Goal: Information Seeking & Learning: Find specific fact

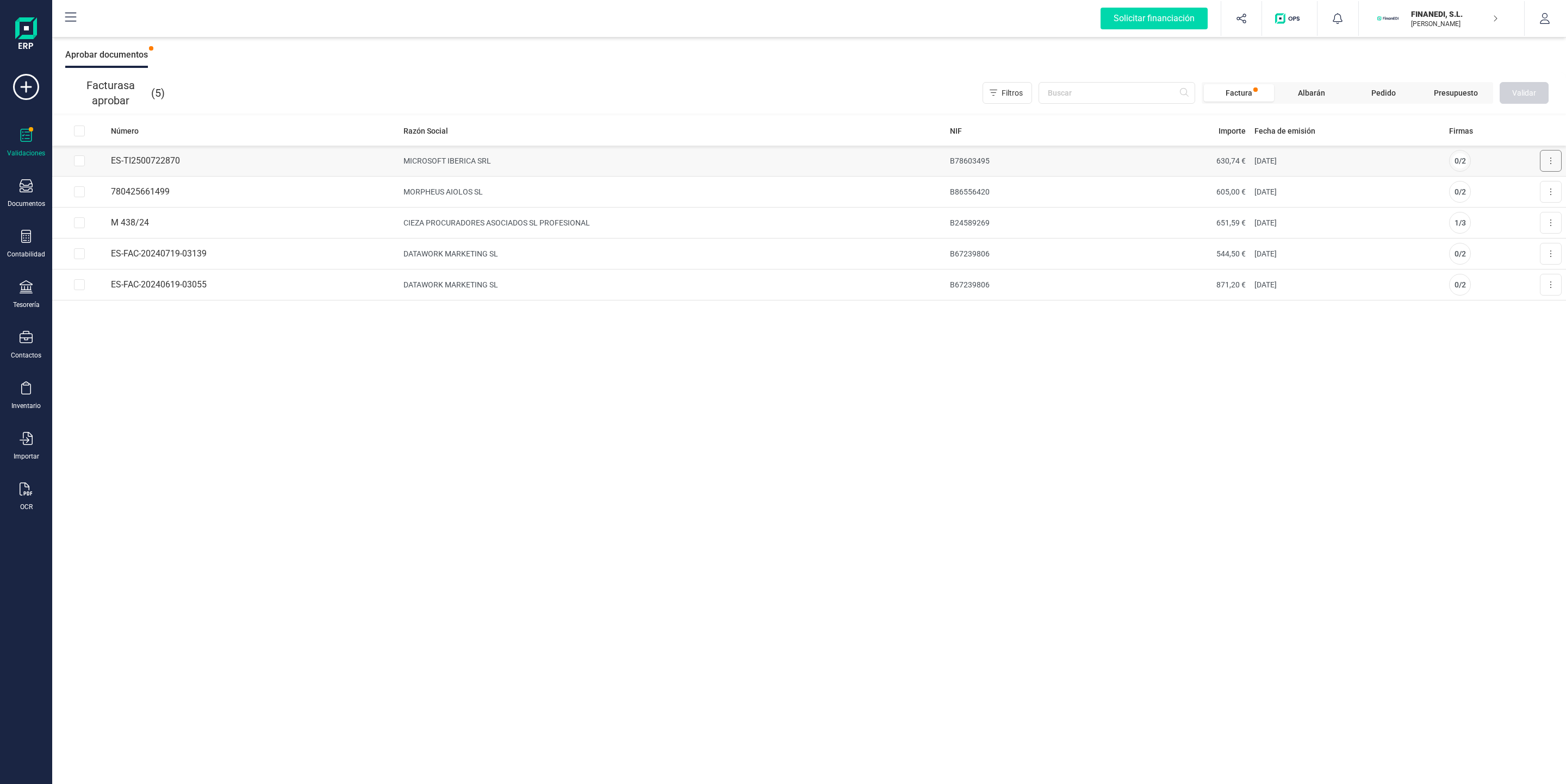
click at [1552, 163] on button at bounding box center [1551, 161] width 22 height 22
click at [1514, 194] on button "Aprobar factura" at bounding box center [1519, 188] width 83 height 22
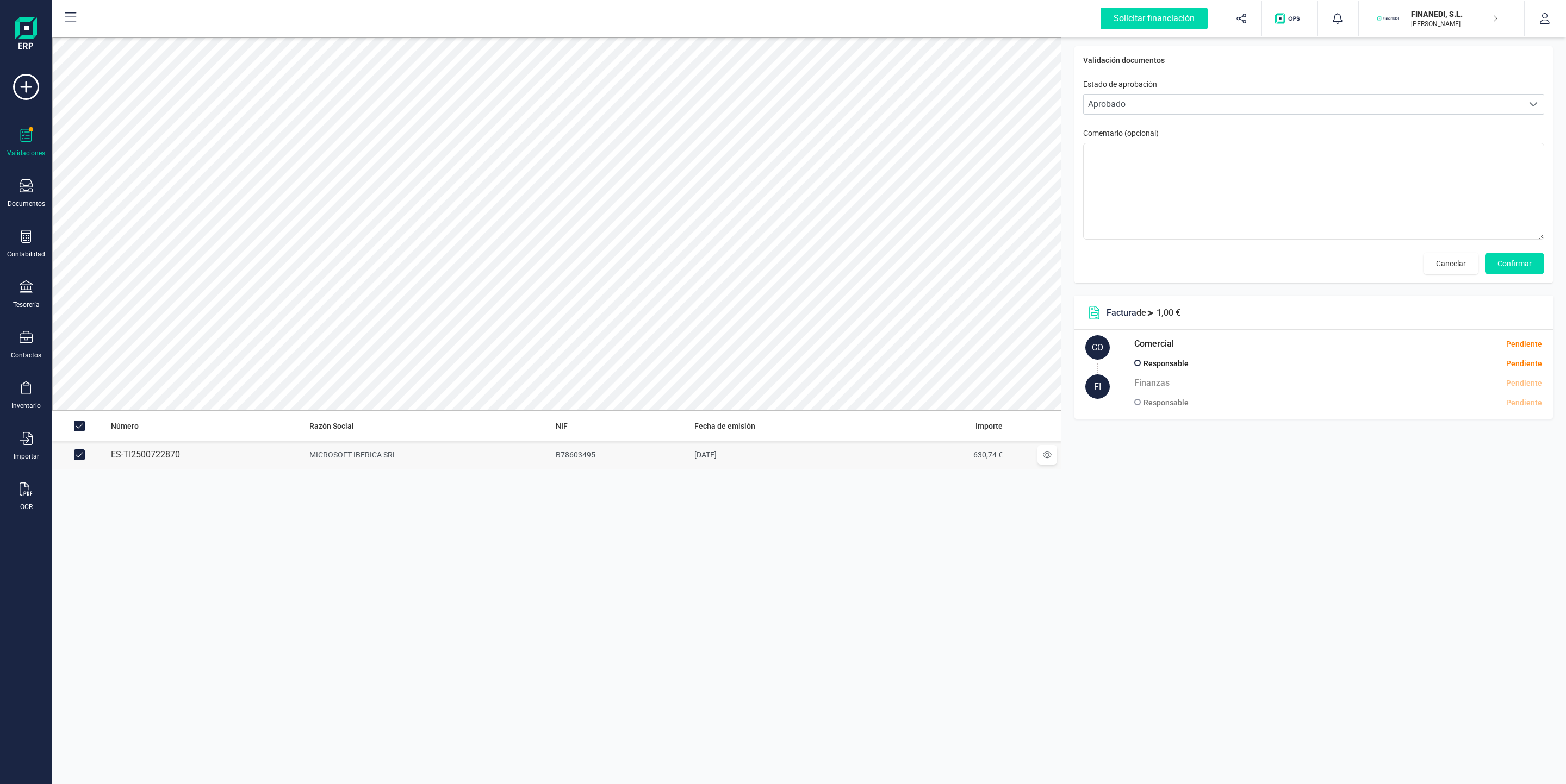
click at [25, 134] on icon at bounding box center [26, 135] width 13 height 13
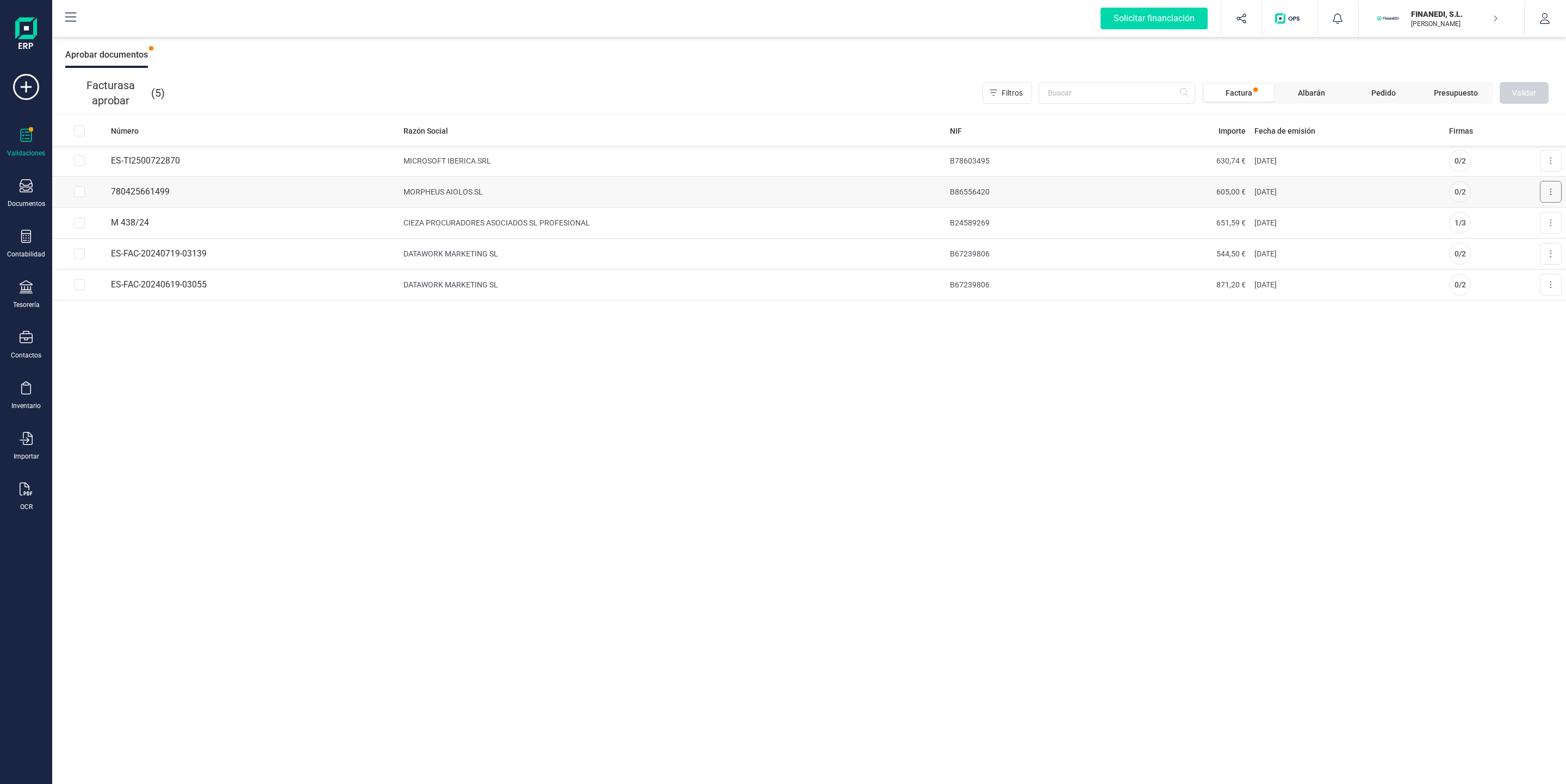
click at [1545, 194] on button at bounding box center [1551, 192] width 22 height 22
click at [1524, 219] on span "Aprobar factura" at bounding box center [1525, 218] width 54 height 11
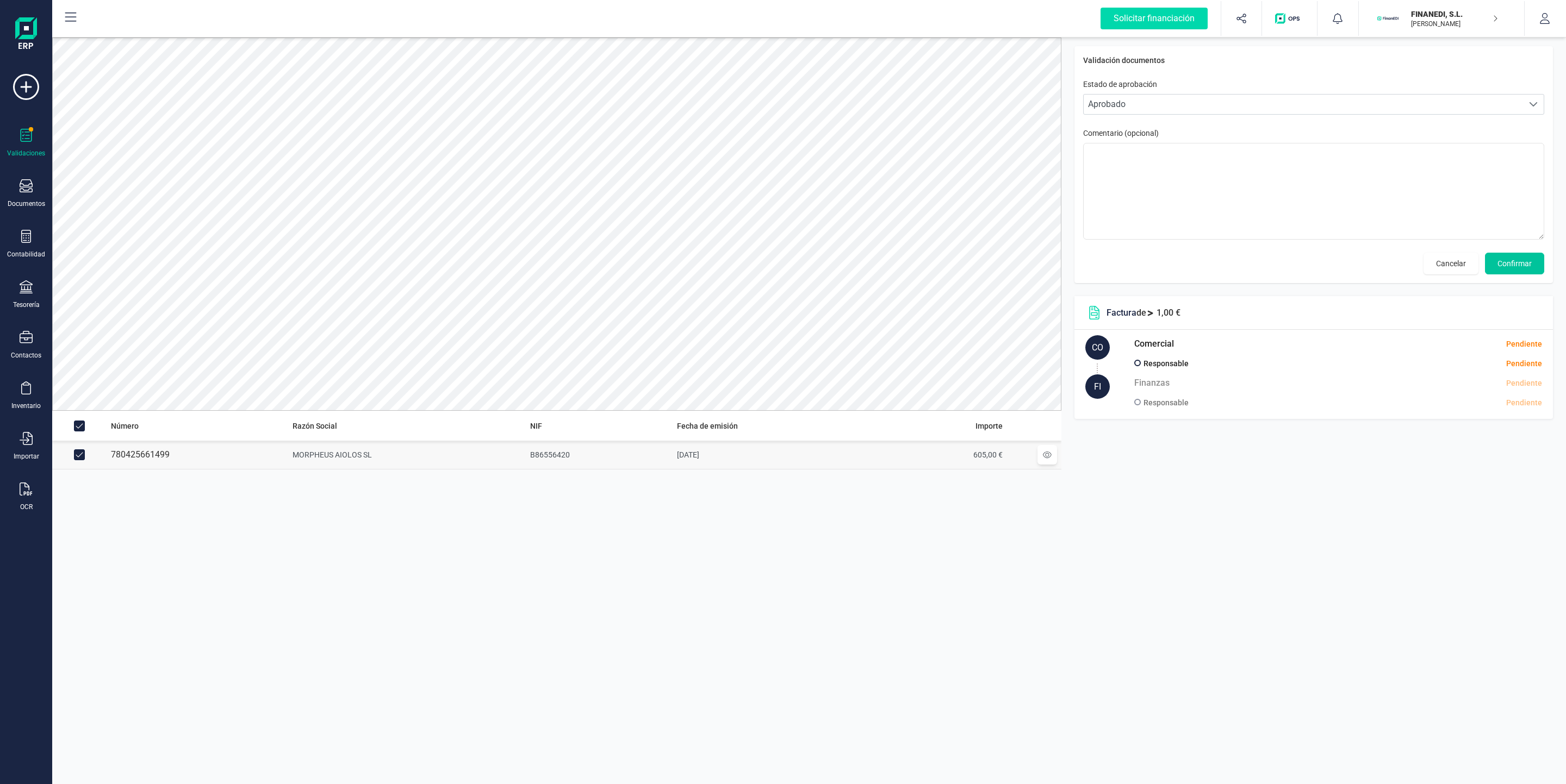
click at [1511, 257] on button "Confirmar" at bounding box center [1515, 264] width 60 height 22
click at [1512, 257] on button "Confirmar" at bounding box center [1515, 264] width 60 height 22
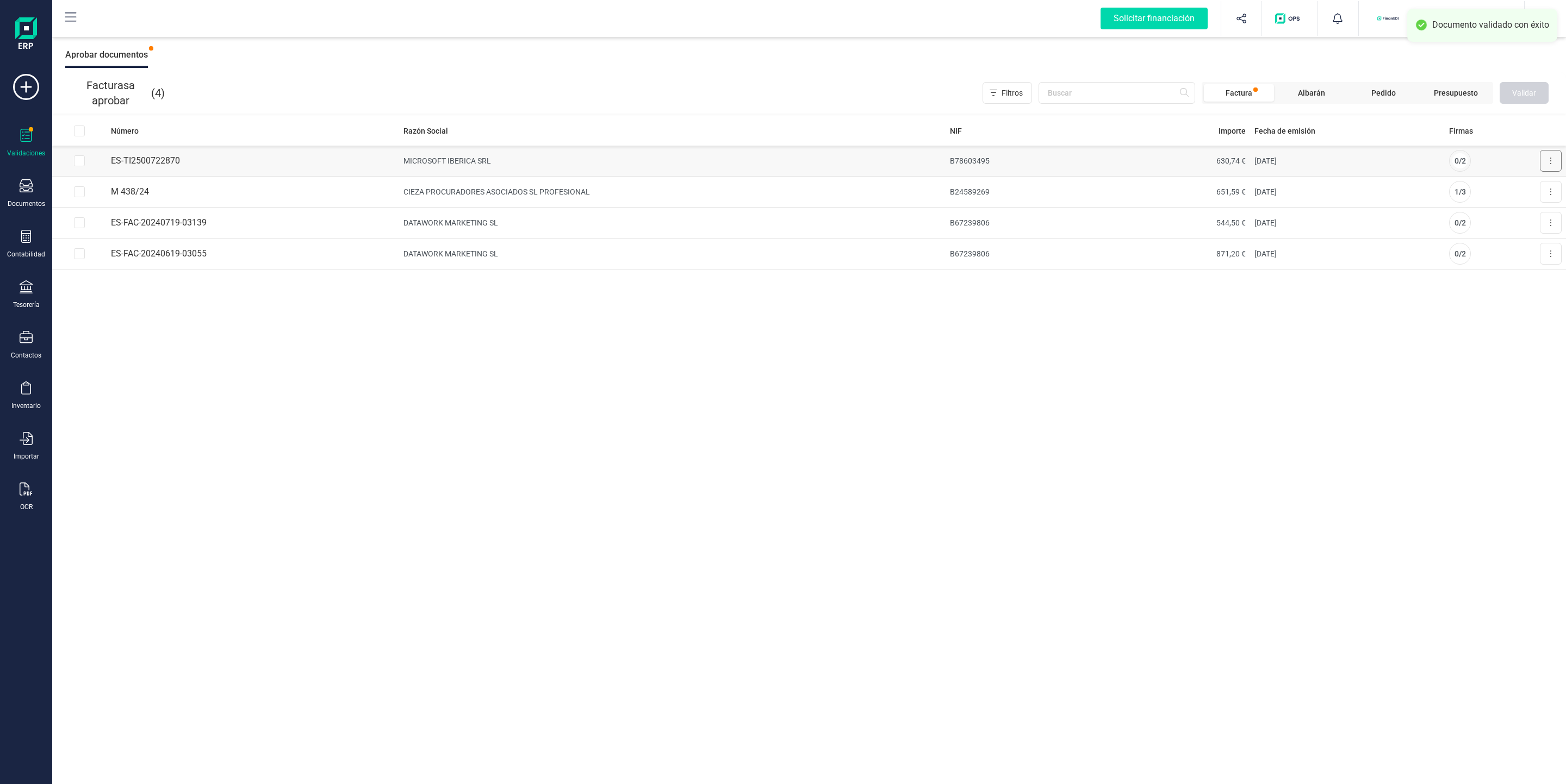
click at [1551, 162] on icon at bounding box center [1550, 161] width 2 height 9
click at [943, 481] on div "Número Razón Social NIF Importe Fecha de emisión Firmas ES-TI2500722870 MICROSO…" at bounding box center [809, 450] width 1514 height 669
click at [14, 144] on div "Validaciones" at bounding box center [25, 143] width 43 height 29
click at [21, 183] on icon at bounding box center [26, 186] width 13 height 13
click at [549, 468] on div "Número Razón Social NIF Importe Fecha de emisión Firmas ES-TI2500722870 MICROSO…" at bounding box center [809, 450] width 1514 height 669
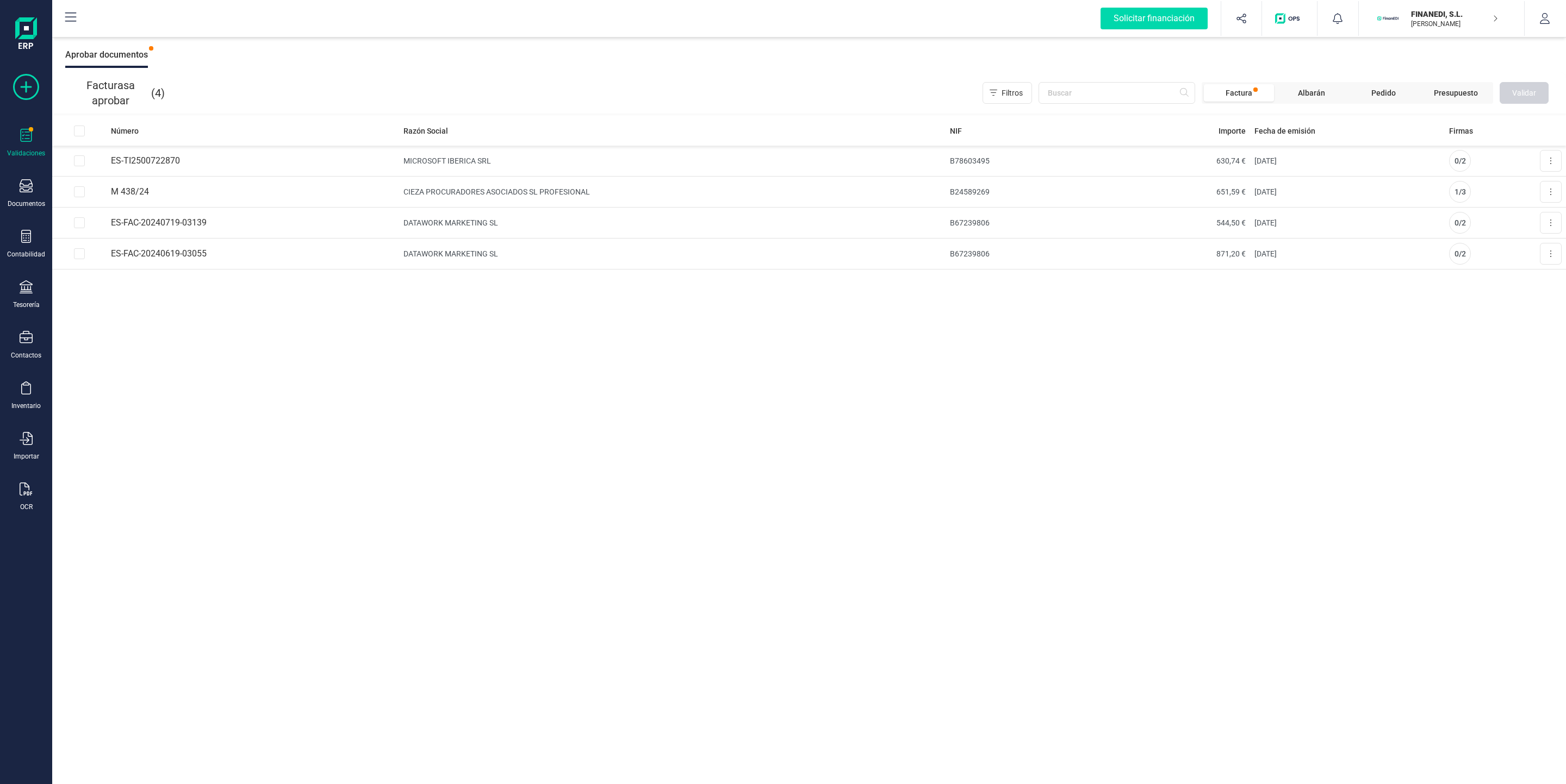
click at [25, 96] on icon at bounding box center [26, 87] width 26 height 26
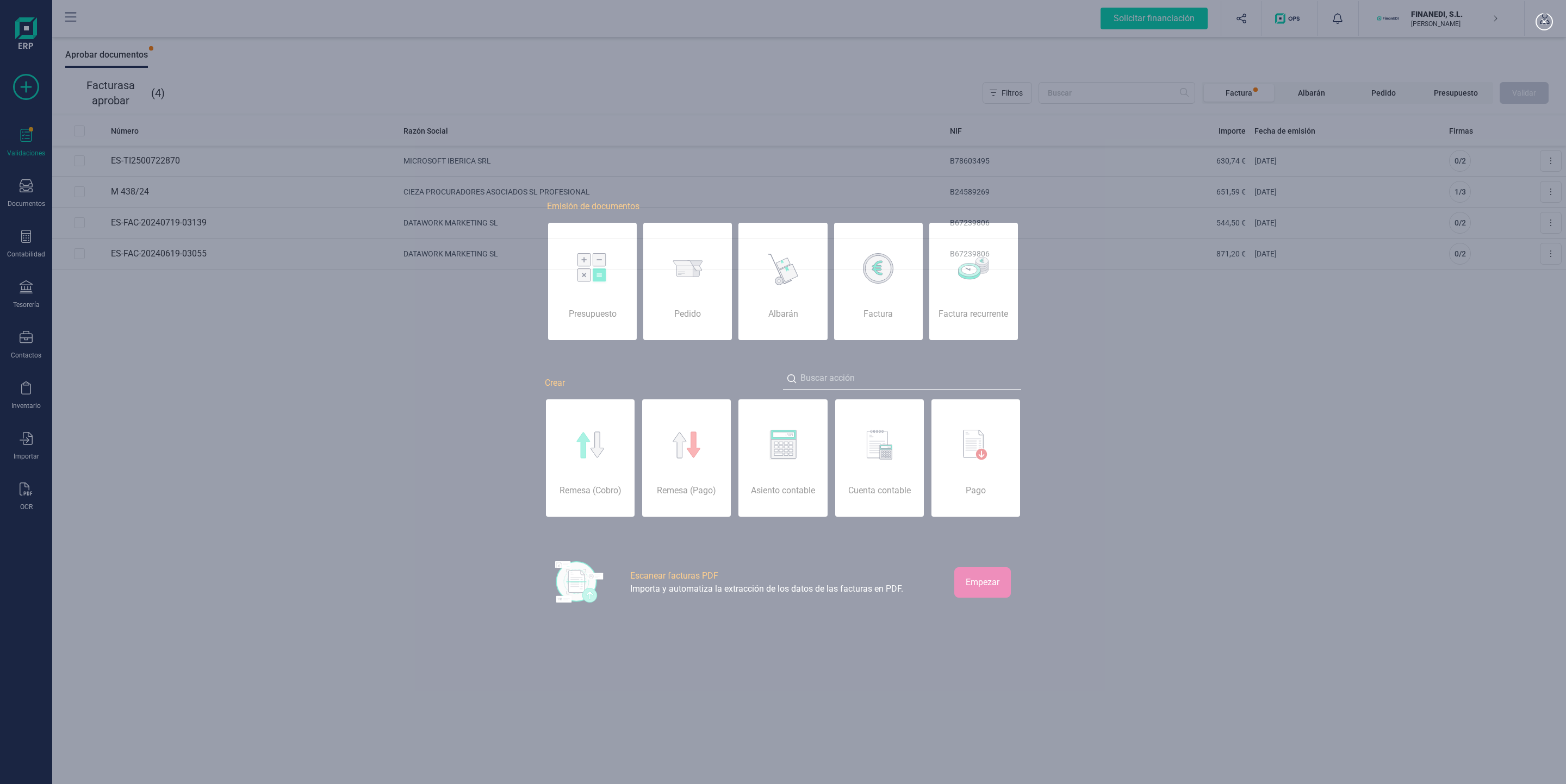
scroll to position [0, 54]
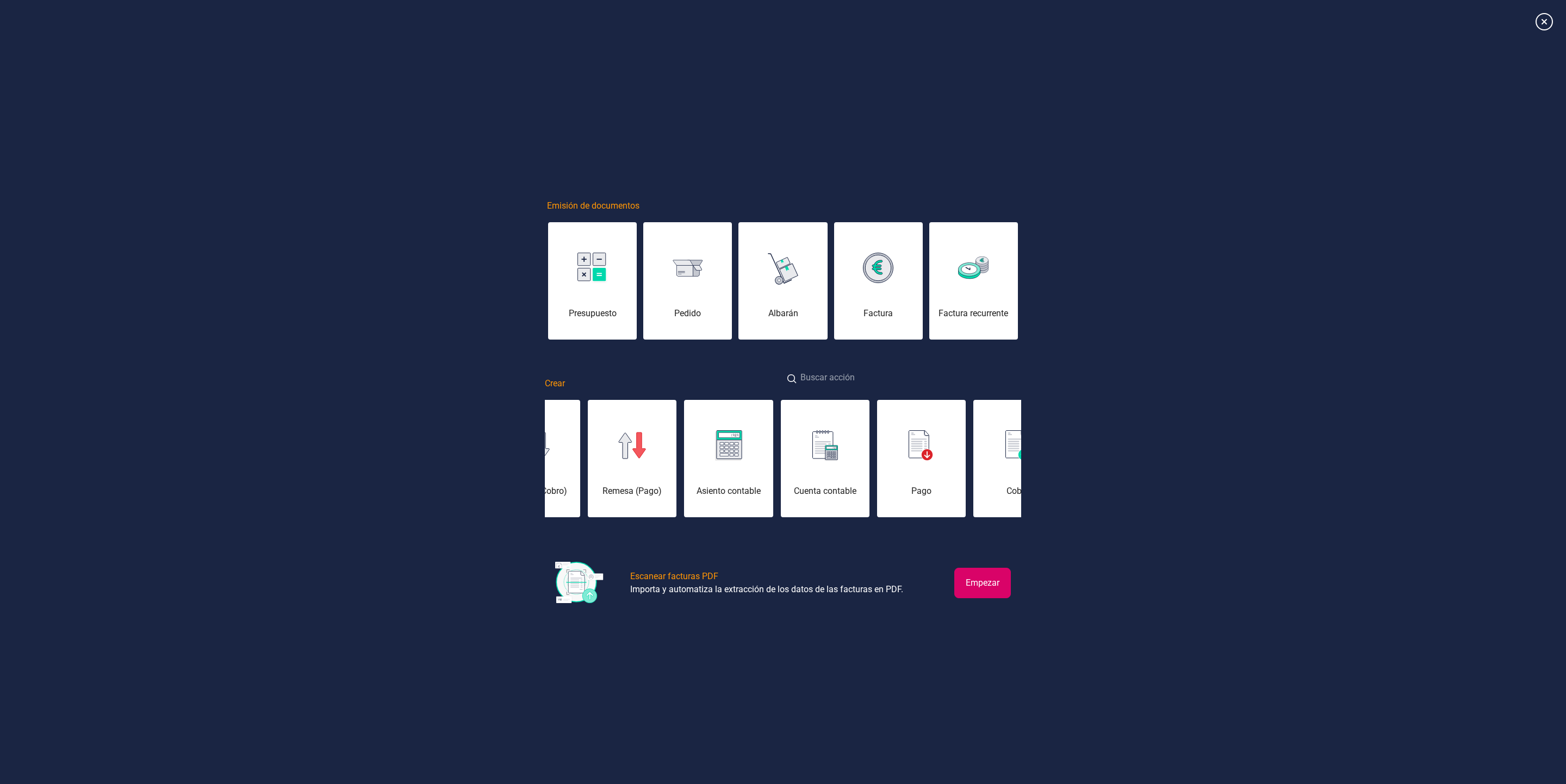
click at [845, 370] on input at bounding box center [902, 379] width 238 height 23
click at [845, 370] on input "a" at bounding box center [902, 379] width 238 height 23
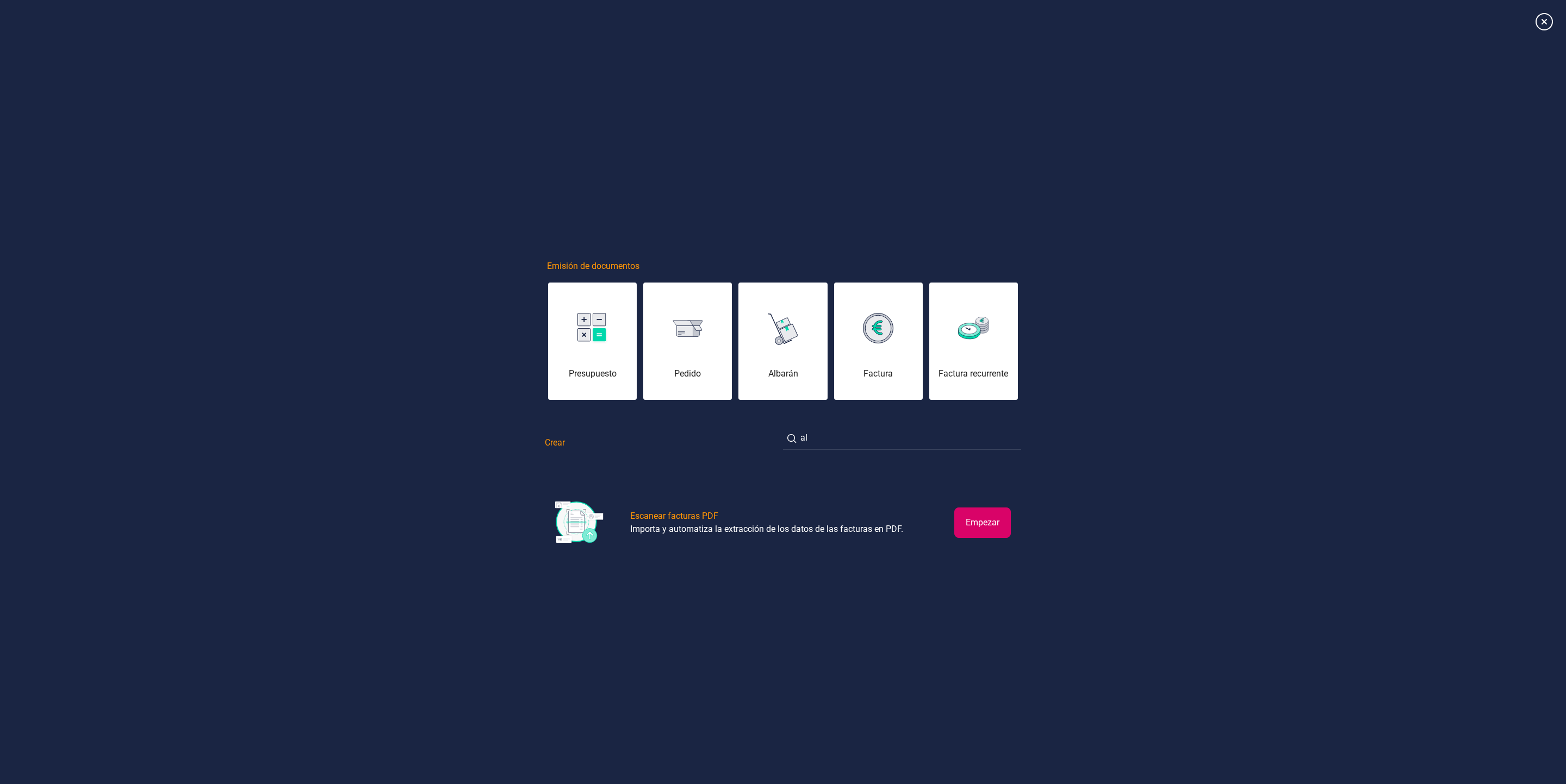
click at [1542, 31] on div at bounding box center [783, 21] width 1566 height 43
click at [1543, 25] on icon at bounding box center [1544, 21] width 19 height 19
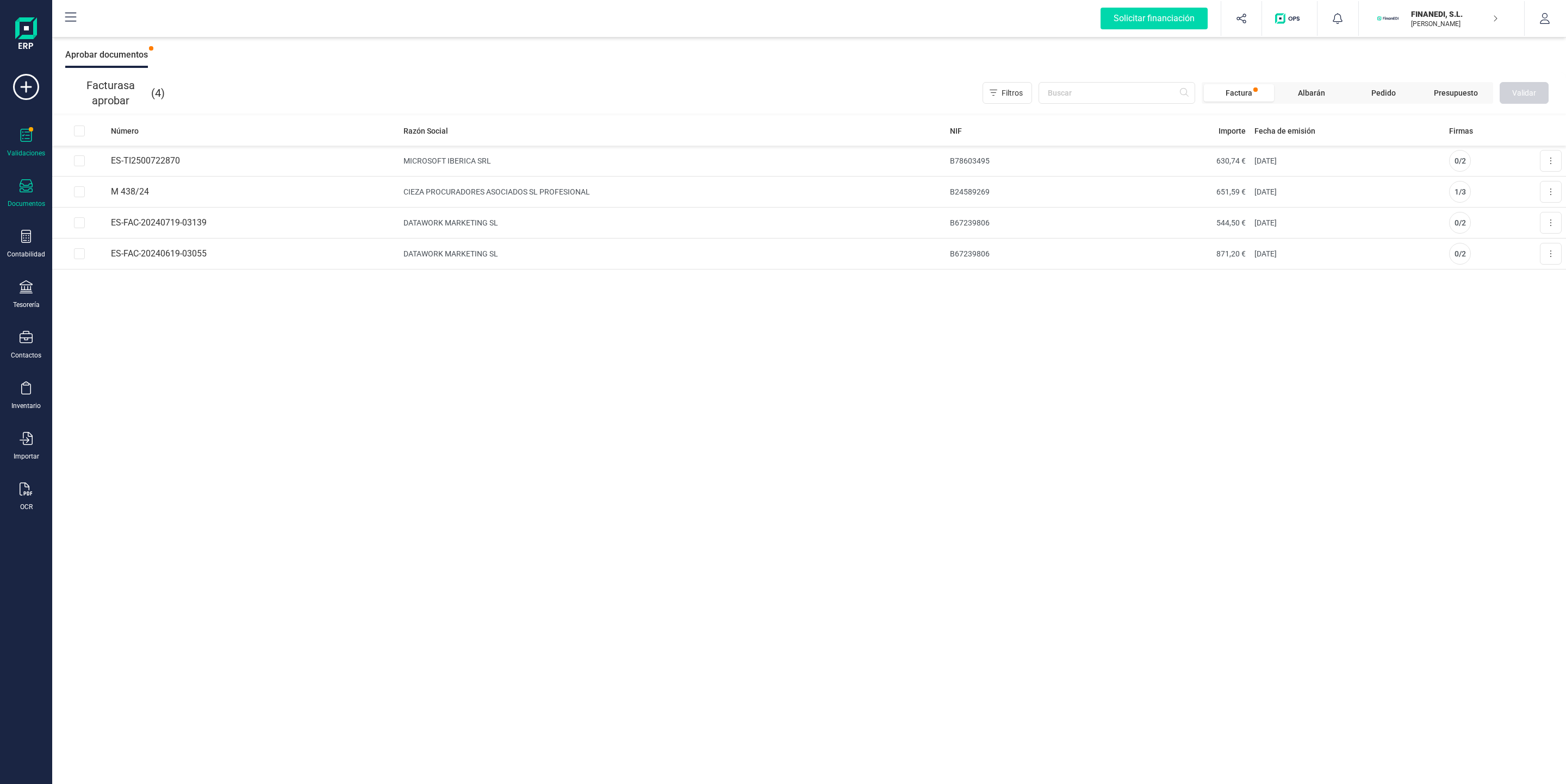
click at [23, 194] on div at bounding box center [26, 187] width 13 height 16
click at [484, 486] on div "Número Razón Social NIF Importe Fecha de emisión Firmas ES-TI2500722870 MICROSO…" at bounding box center [809, 450] width 1514 height 669
click at [15, 184] on div "Documentos" at bounding box center [25, 194] width 43 height 29
click at [41, 246] on div "Contabilidad" at bounding box center [25, 244] width 43 height 29
click at [142, 231] on span "Pérdidas y ganancias" at bounding box center [138, 230] width 107 height 13
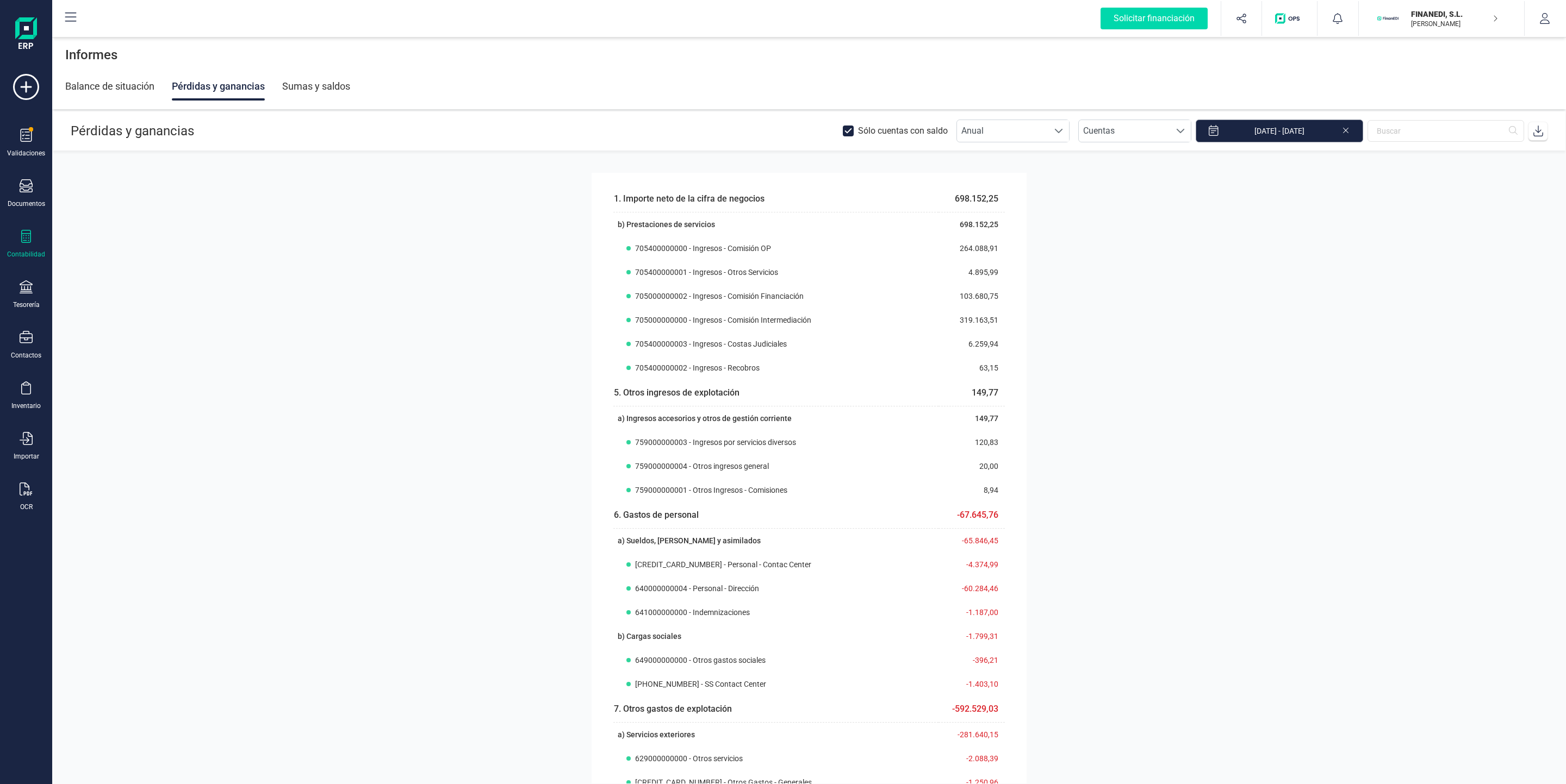
click at [1291, 138] on input "[DATE] - [DATE]" at bounding box center [1279, 131] width 167 height 23
click at [1162, 159] on icon "Previous Month" at bounding box center [1158, 160] width 9 height 9
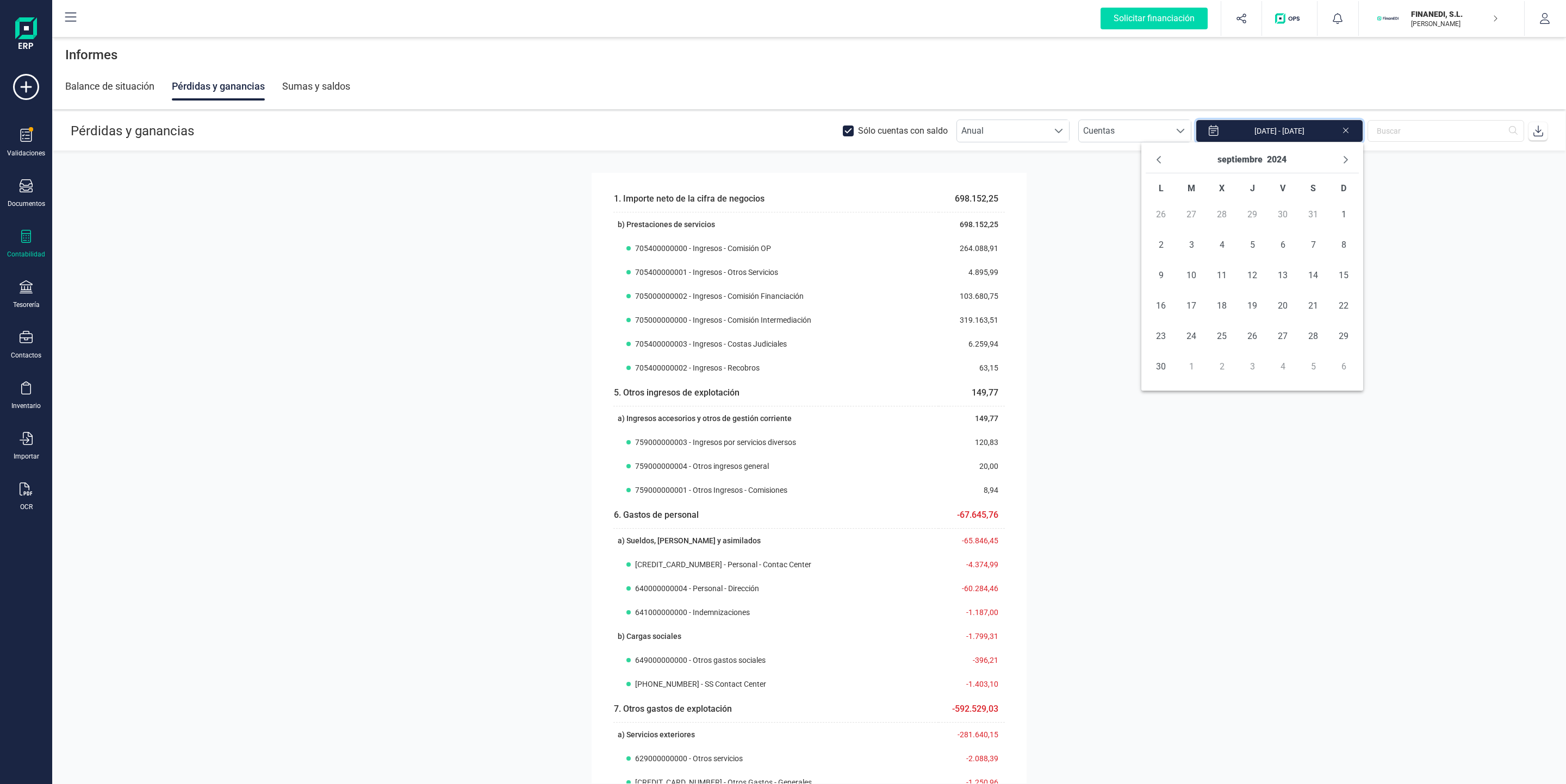
click at [1162, 159] on icon "Previous Month" at bounding box center [1158, 160] width 9 height 9
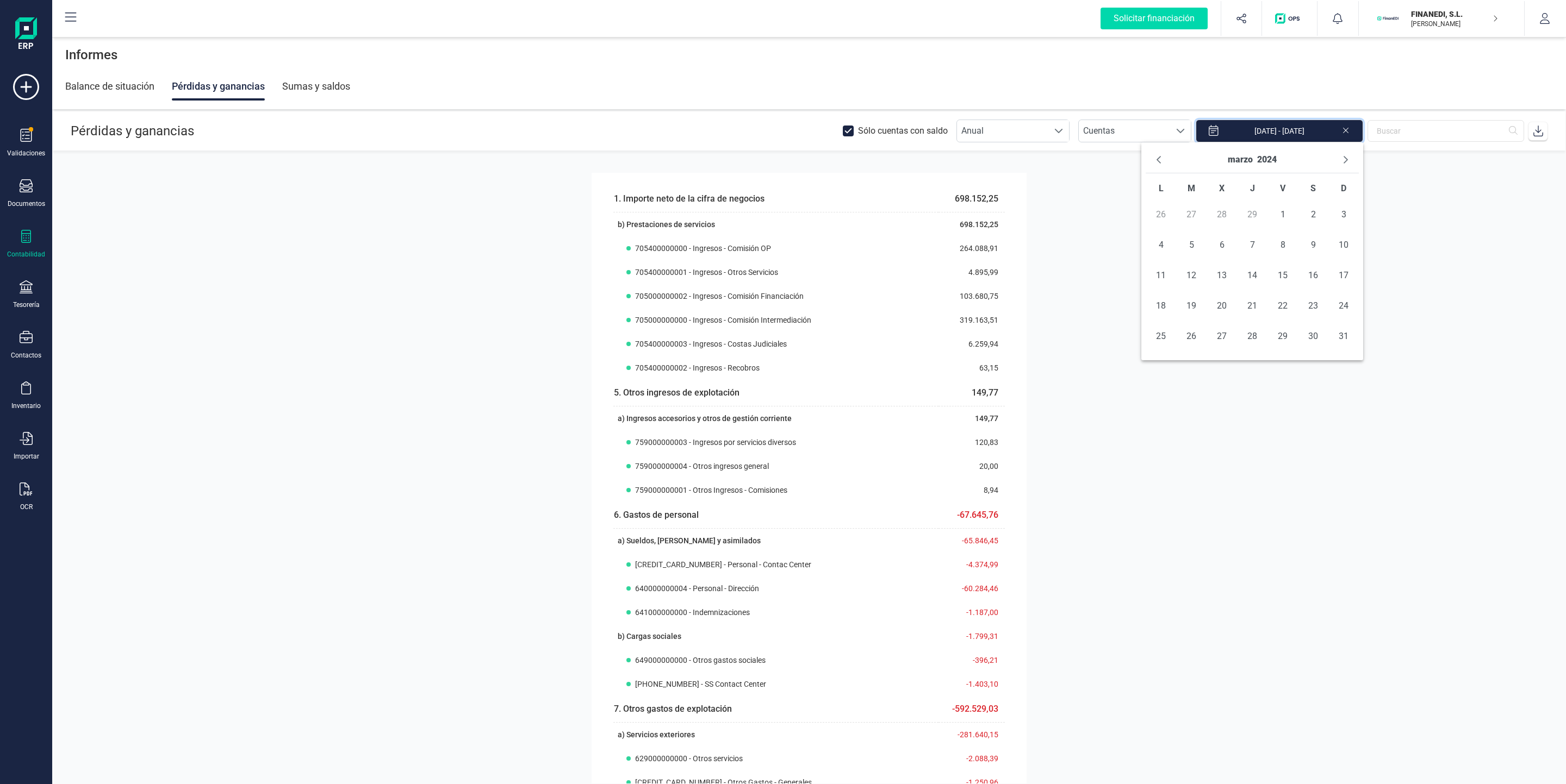
click at [1162, 159] on icon "Previous Month" at bounding box center [1158, 160] width 9 height 9
click at [1170, 158] on div "[DATE]" at bounding box center [1252, 160] width 213 height 27
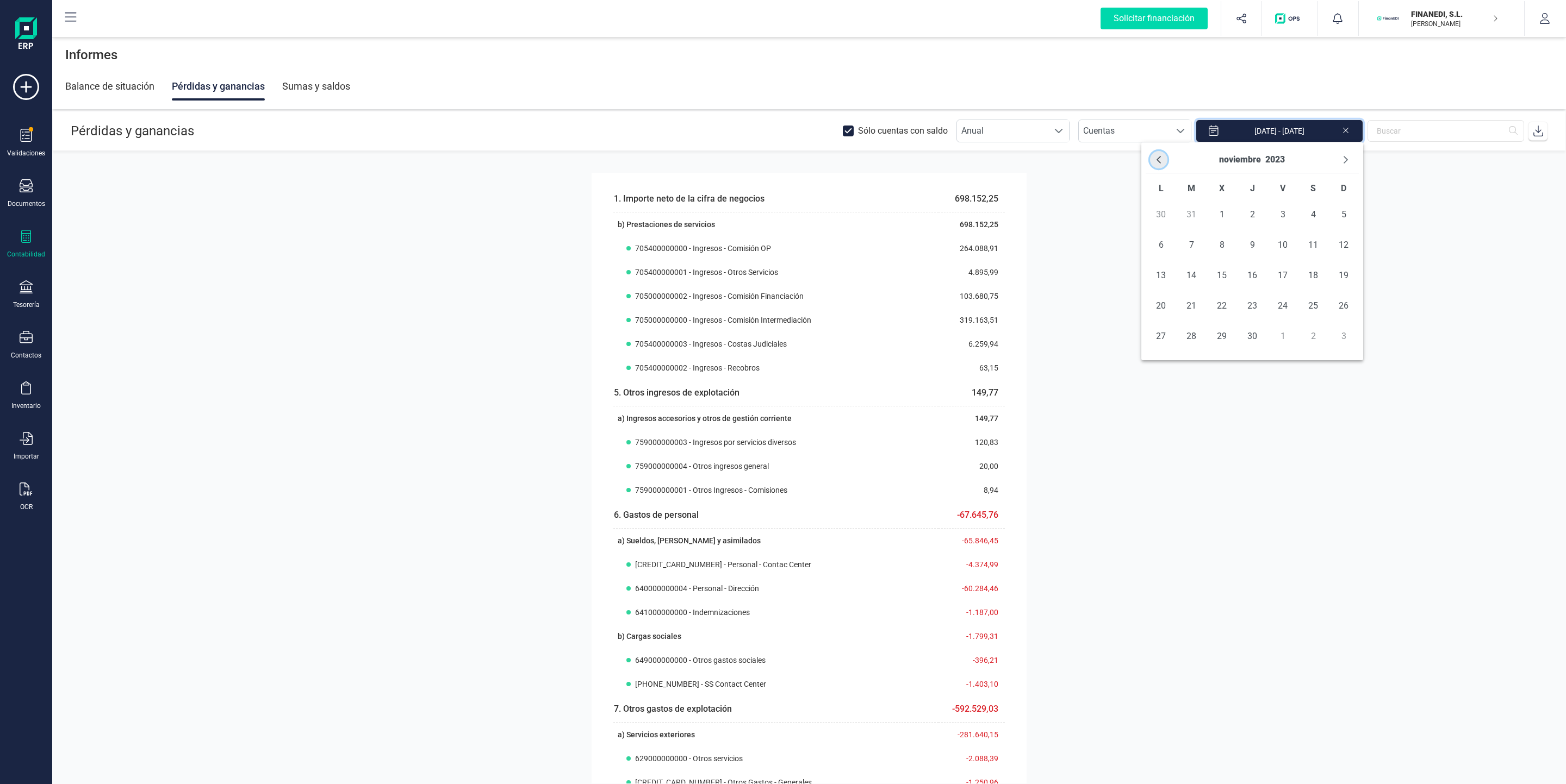
click at [1150, 158] on button "Previous Month" at bounding box center [1158, 160] width 17 height 17
click at [1341, 160] on icon "Next Month" at bounding box center [1345, 160] width 9 height 9
click at [1162, 216] on span "1" at bounding box center [1161, 215] width 22 height 22
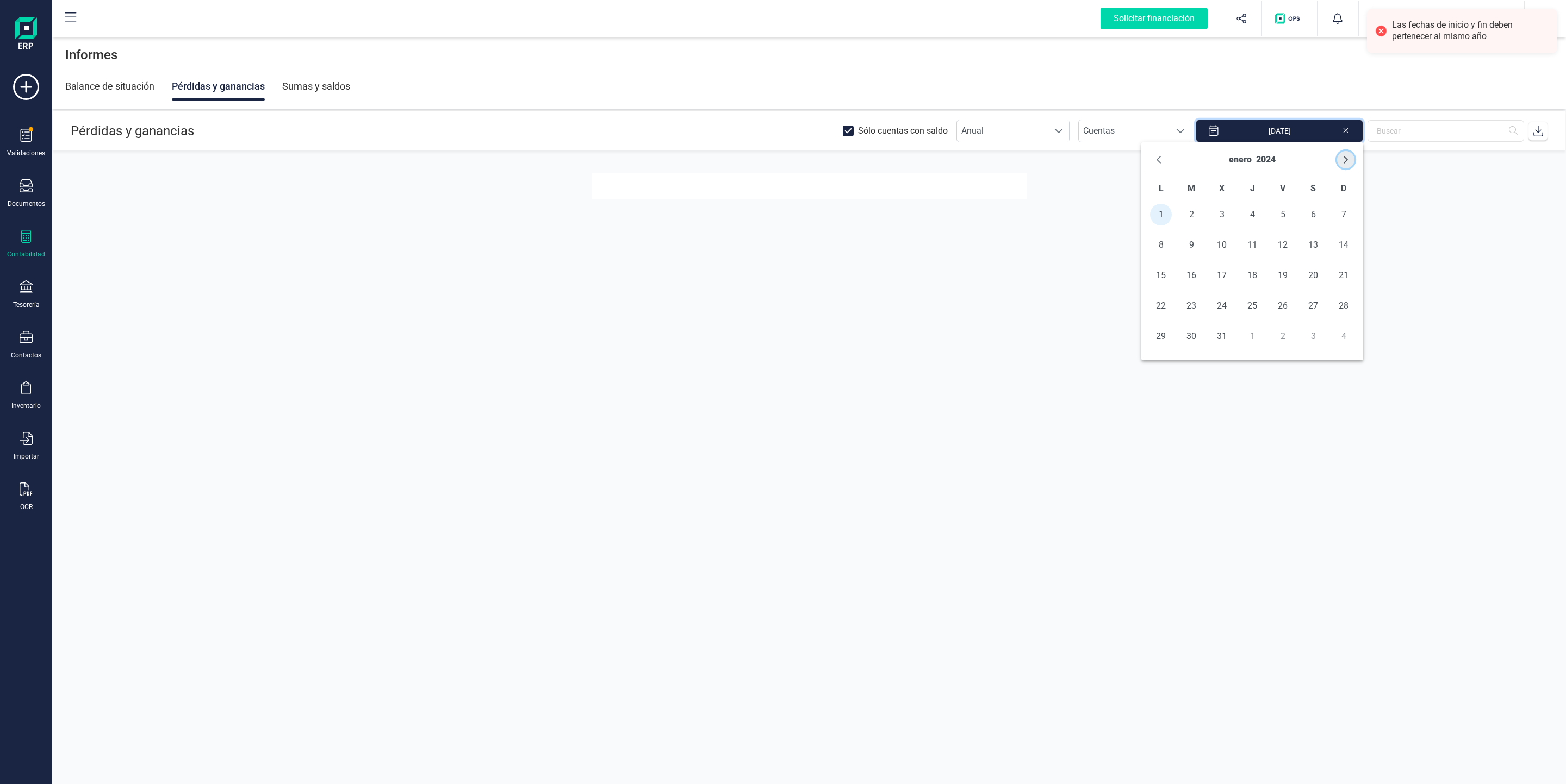
click at [1341, 164] on icon "Next Month" at bounding box center [1345, 160] width 9 height 9
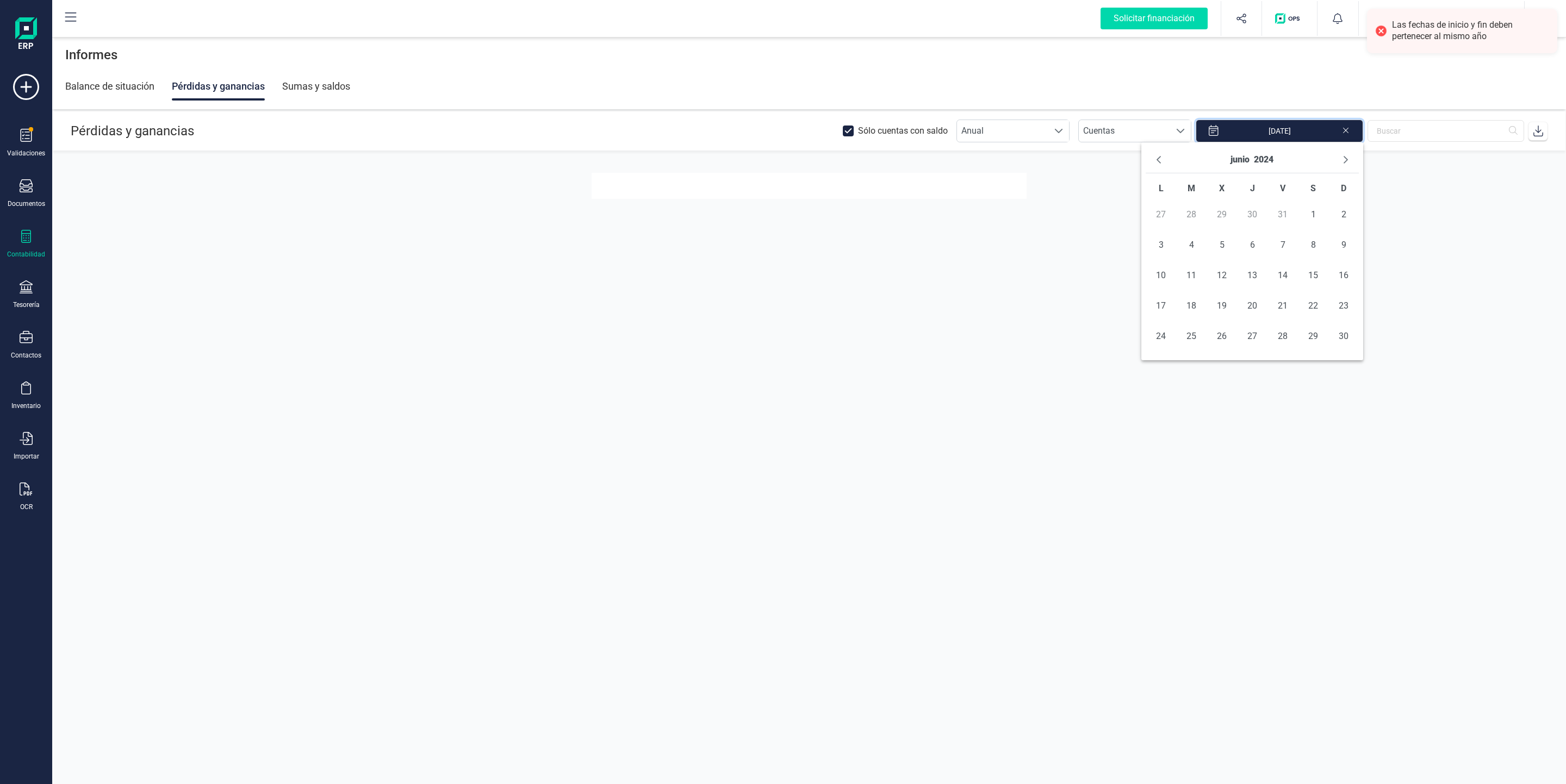
click at [1341, 164] on icon "Next Month" at bounding box center [1345, 160] width 9 height 9
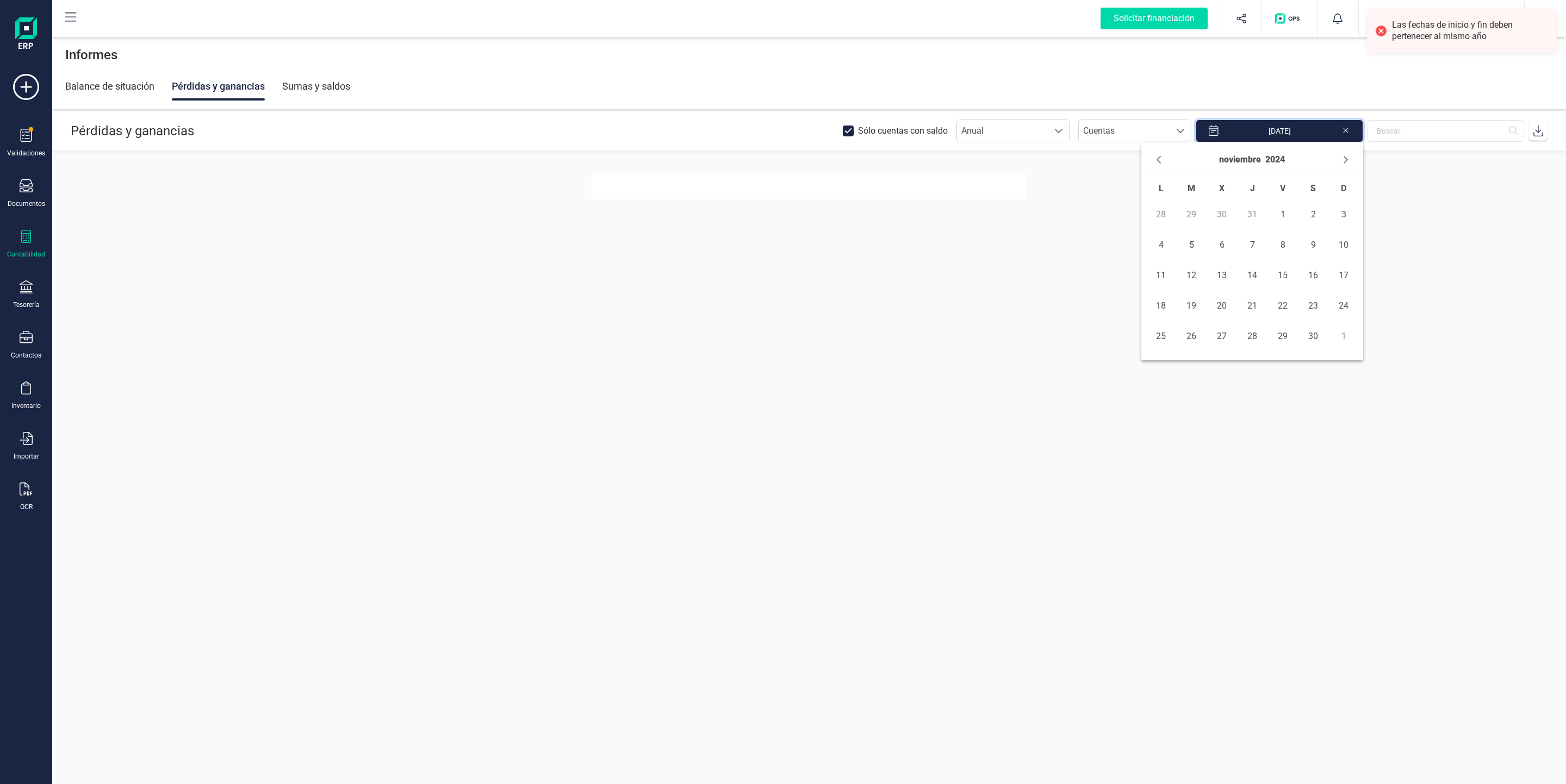
click at [1341, 164] on icon "Next Month" at bounding box center [1345, 160] width 9 height 9
click at [1193, 368] on span "31" at bounding box center [1191, 367] width 22 height 22
type input "[DATE] - [DATE]"
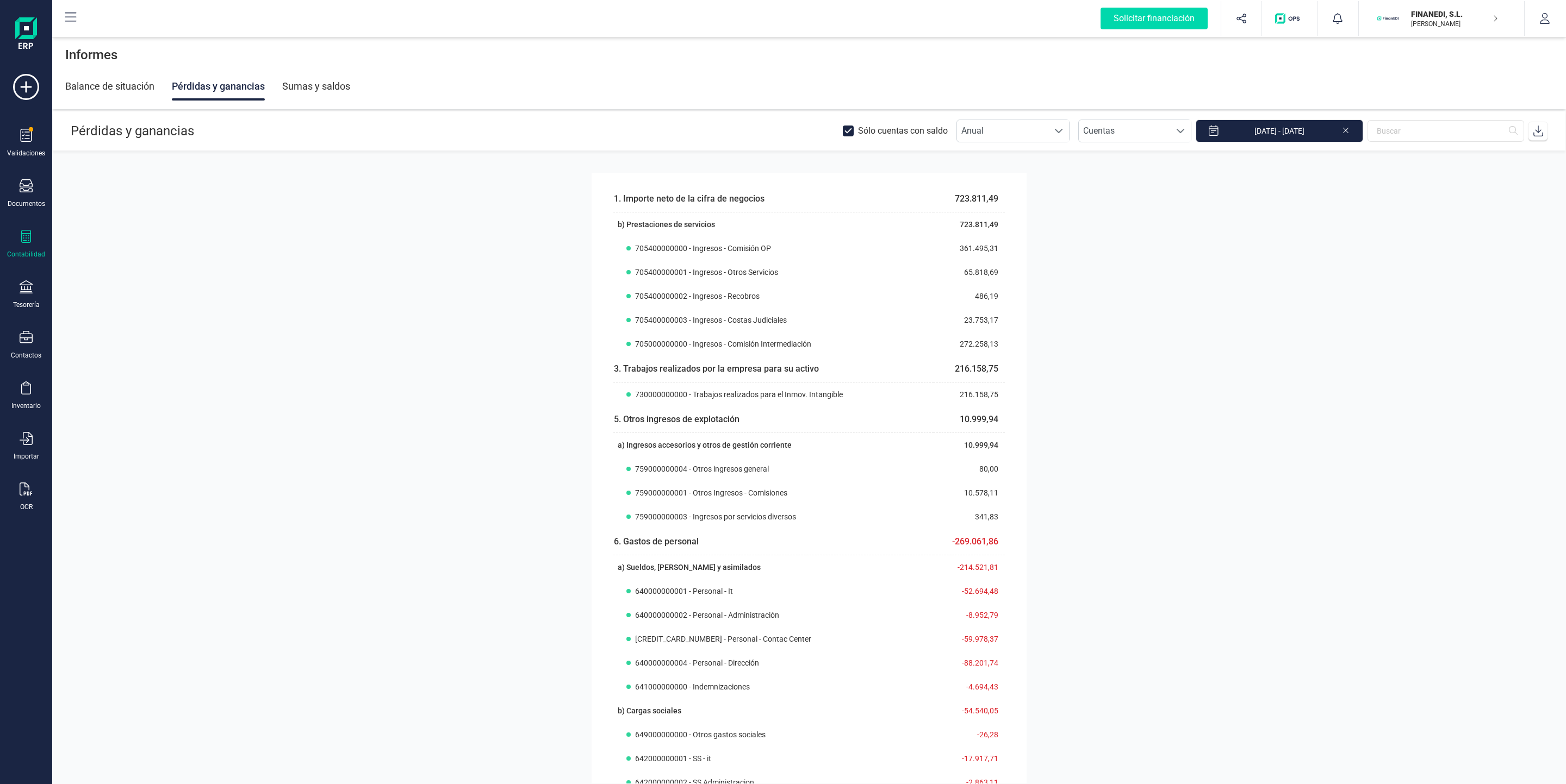
click at [101, 77] on div "Balance de situación" at bounding box center [110, 86] width 89 height 28
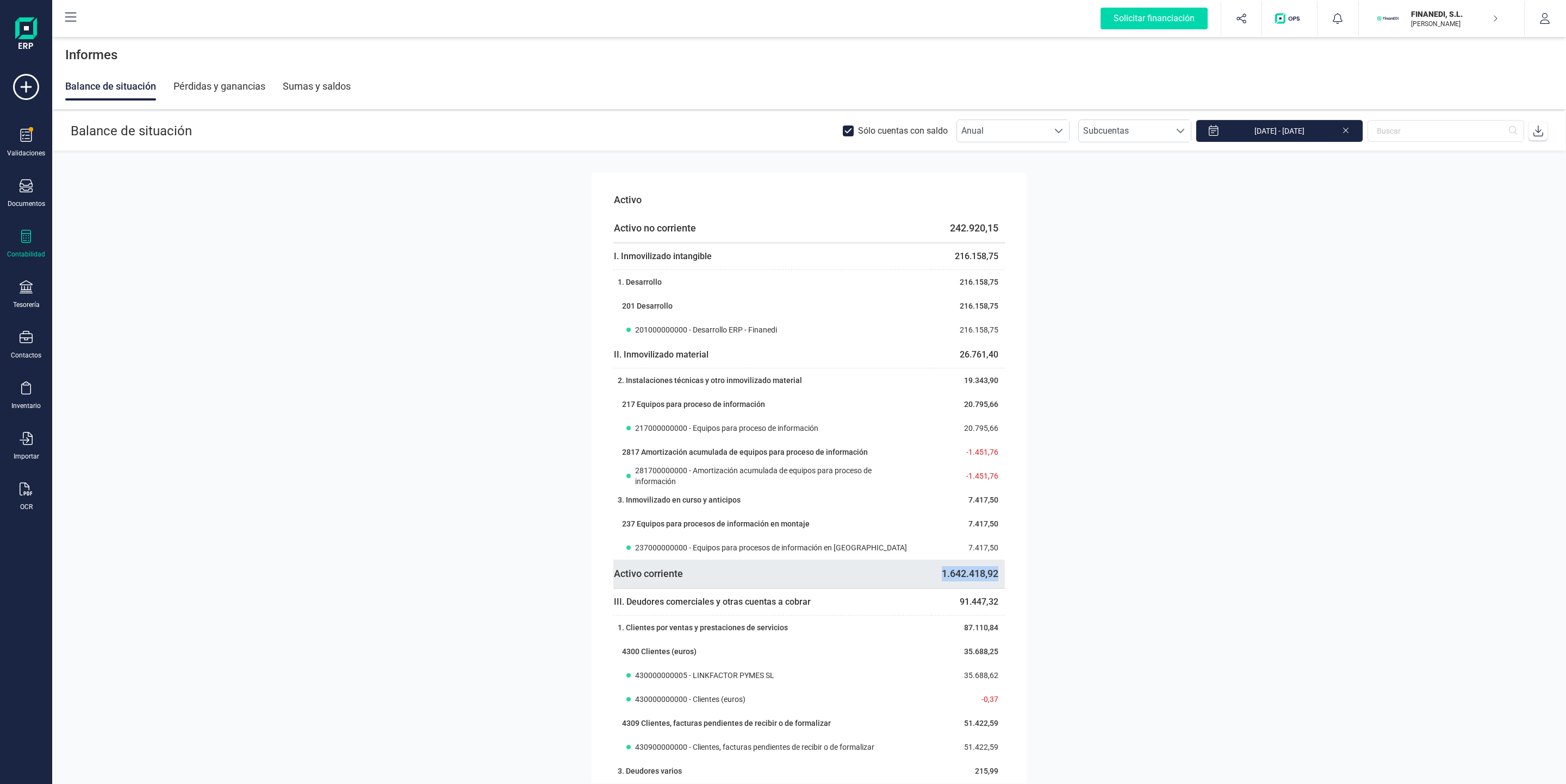
drag, startPoint x: 932, startPoint y: 576, endPoint x: 993, endPoint y: 577, distance: 61.0
click at [993, 577] on td "1.642.418,92" at bounding box center [968, 574] width 73 height 29
copy td "1.642.418,92"
click at [615, 573] on span "Activo corriente" at bounding box center [648, 573] width 69 height 12
drag, startPoint x: 613, startPoint y: 573, endPoint x: 816, endPoint y: 582, distance: 203.2
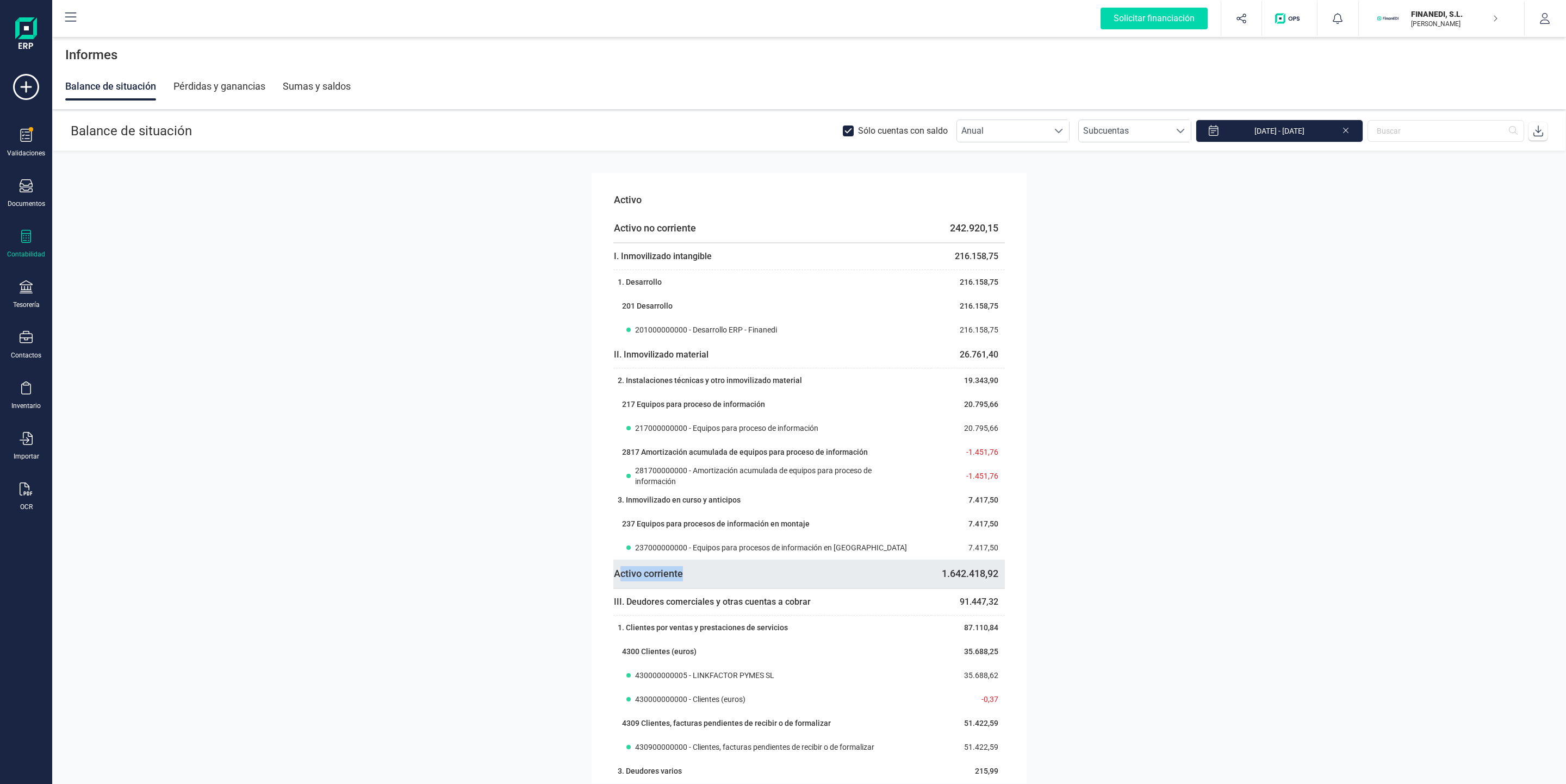
click at [816, 582] on th "Activo corriente" at bounding box center [772, 574] width 318 height 29
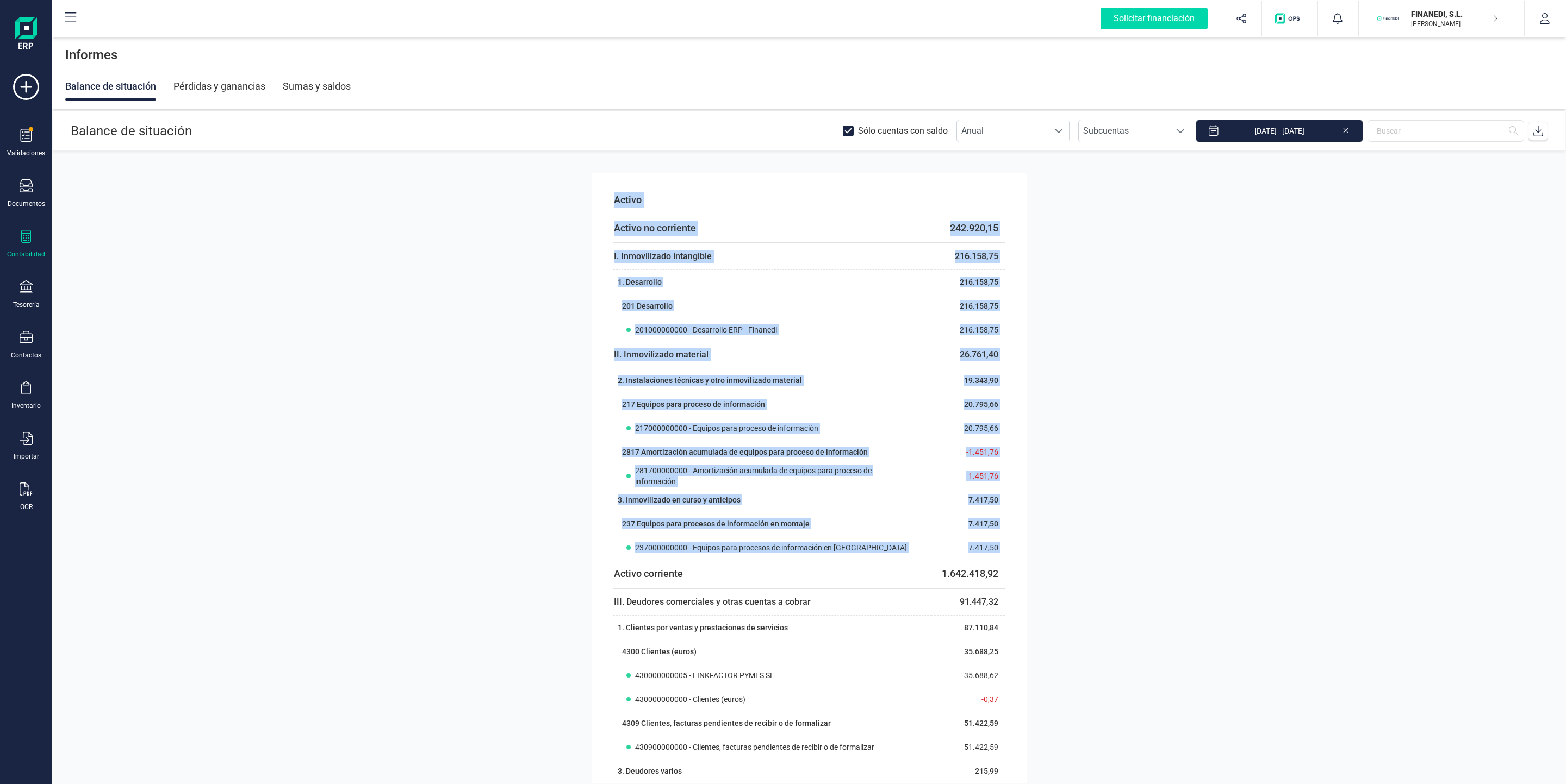
drag, startPoint x: 610, startPoint y: 578, endPoint x: 1011, endPoint y: 571, distance: 401.1
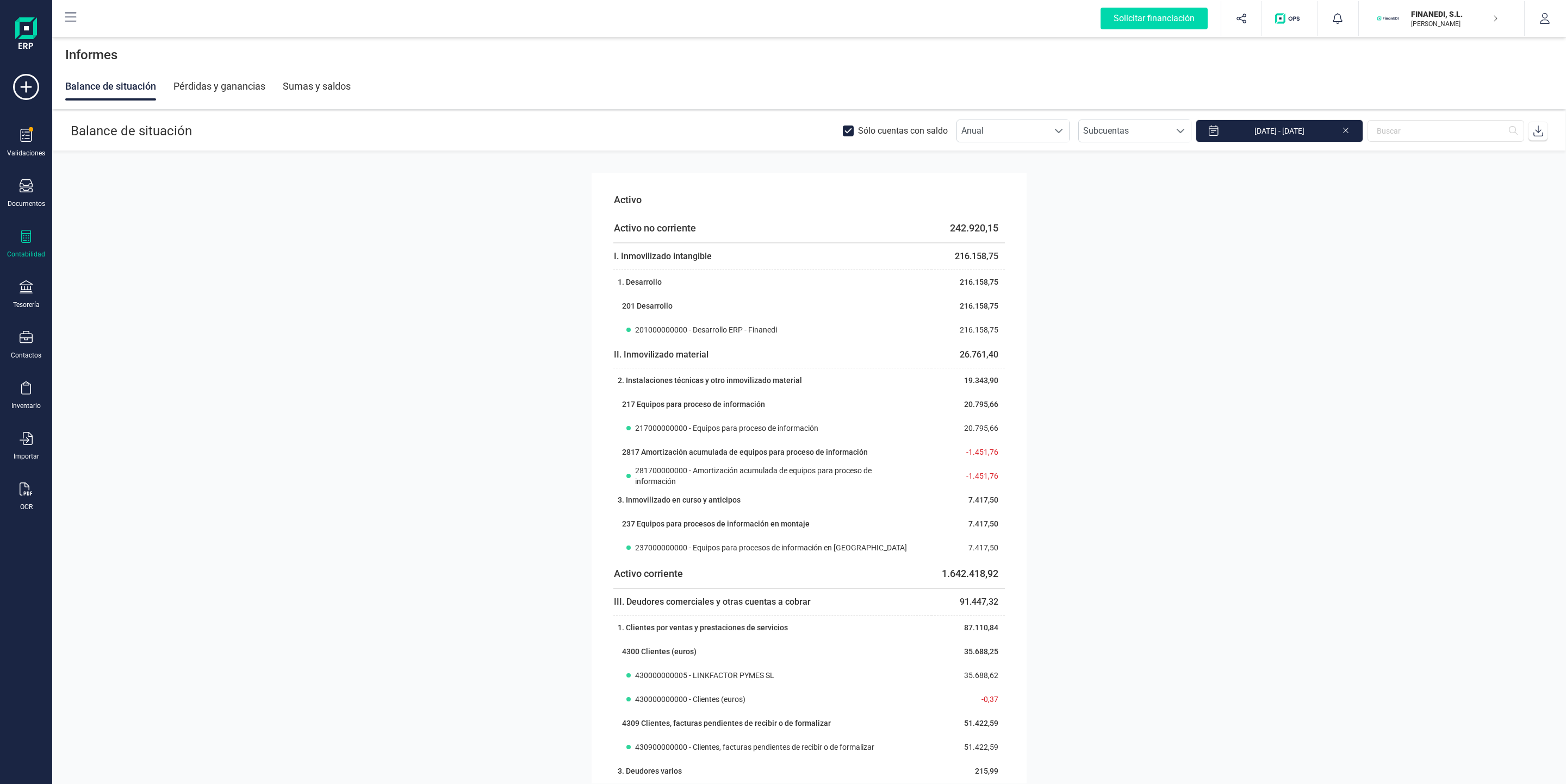
drag, startPoint x: 610, startPoint y: 574, endPoint x: 1000, endPoint y: 571, distance: 390.0
click at [1000, 571] on tbody "Activo corriente 1.642.418,92" at bounding box center [808, 574] width 391 height 29
copy tbody "Activo corriente 1.642.418,92"
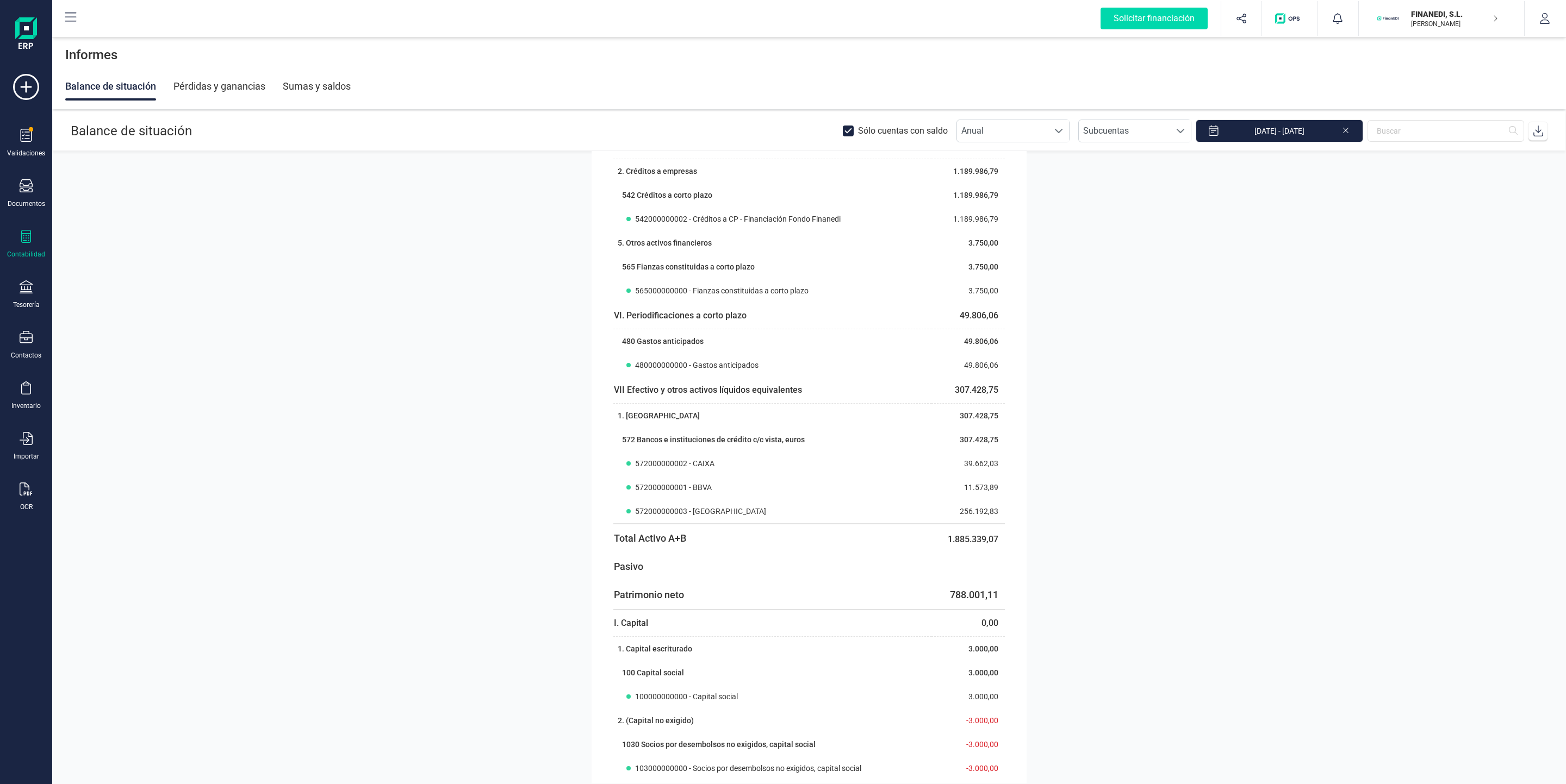
scroll to position [850, 0]
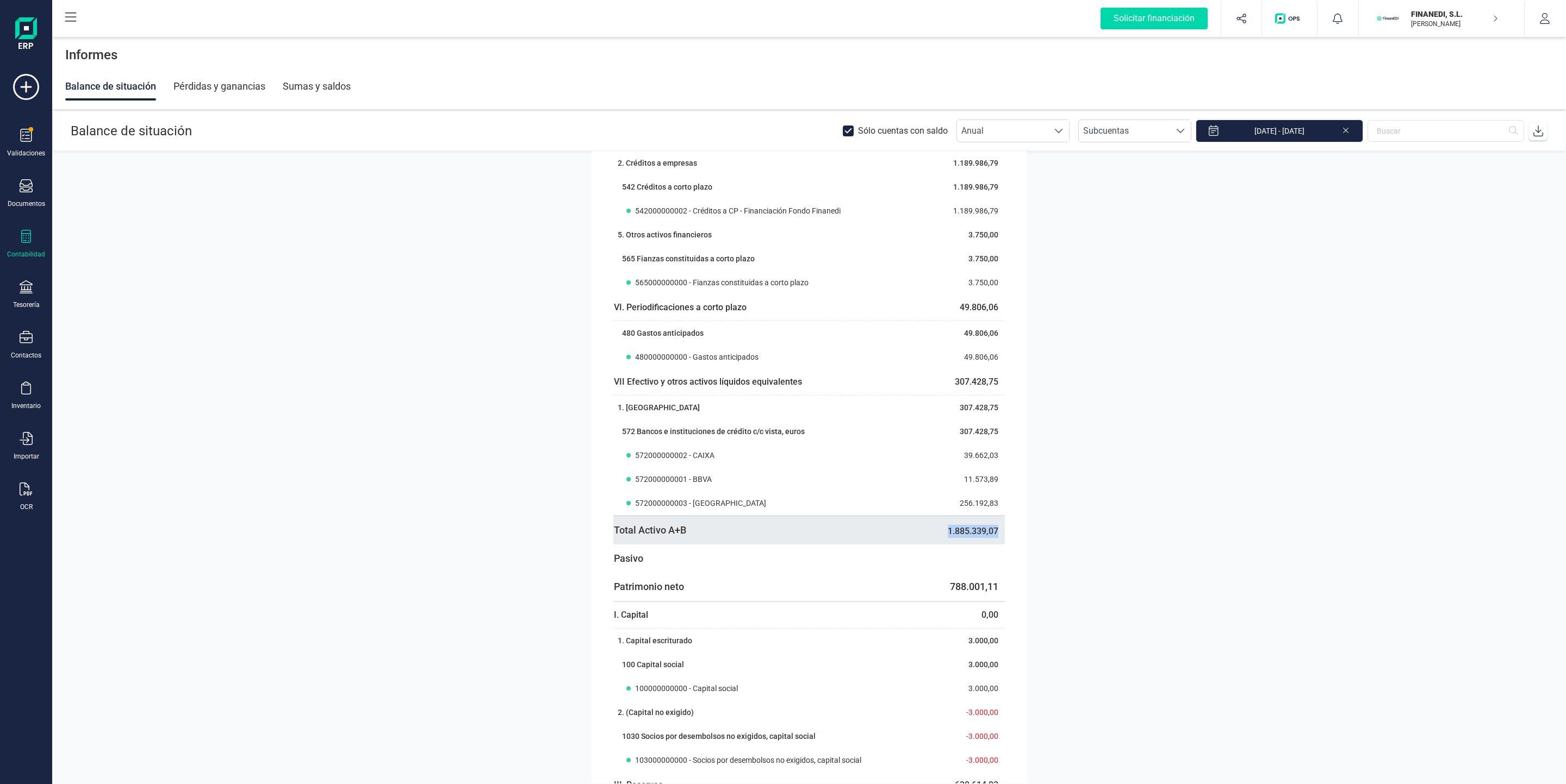
drag, startPoint x: 936, startPoint y: 527, endPoint x: 997, endPoint y: 531, distance: 61.1
click at [997, 531] on td "1.885.339,07" at bounding box center [968, 530] width 73 height 29
copy td "1.885.339,07"
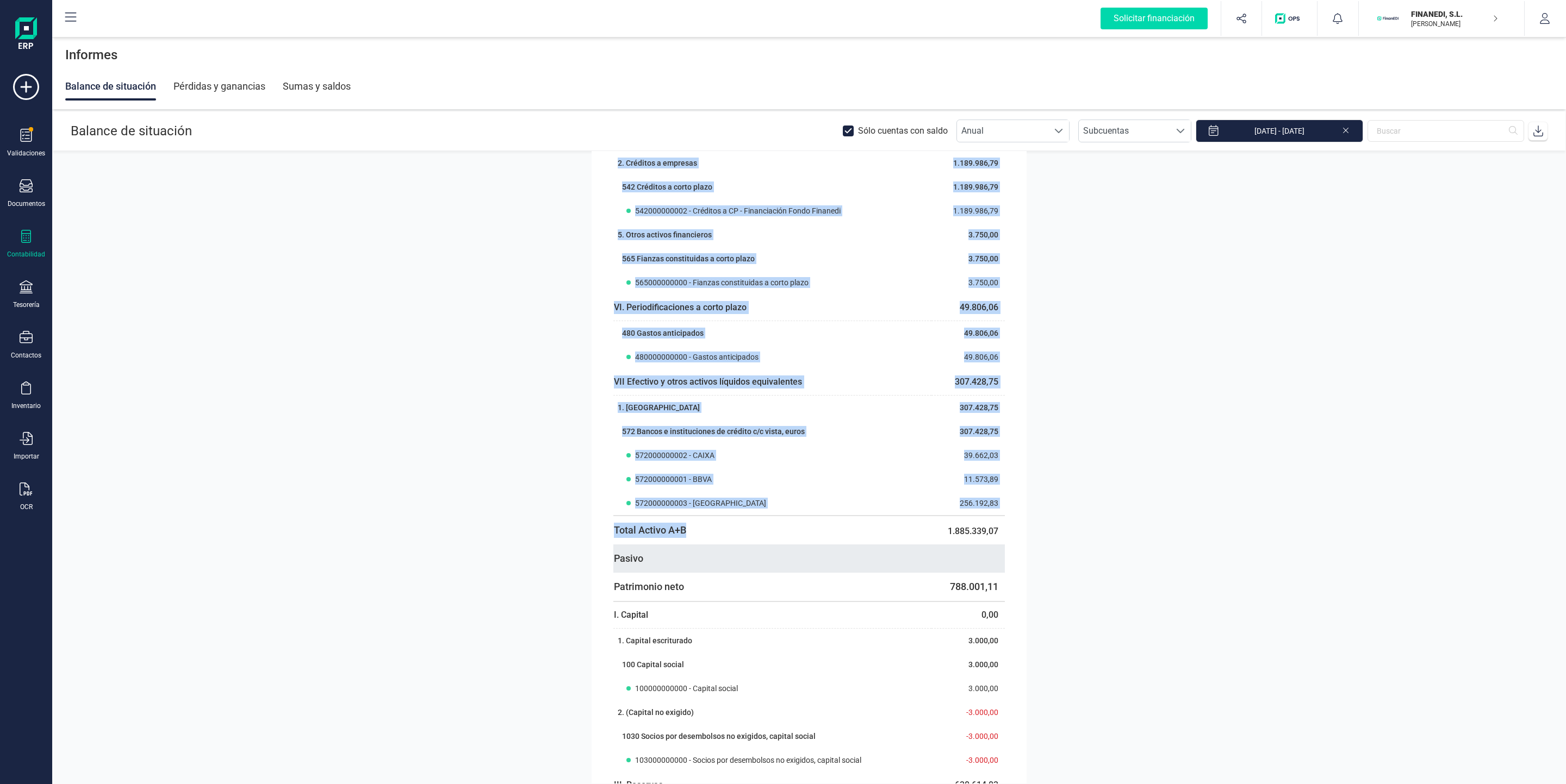
drag, startPoint x: 606, startPoint y: 527, endPoint x: 948, endPoint y: 548, distance: 342.6
click at [839, 543] on div "Activo Activo no corriente 242.920,15 I. Inmovilizado intangible 216.158,75 1. …" at bounding box center [809, 798] width 435 height 2951
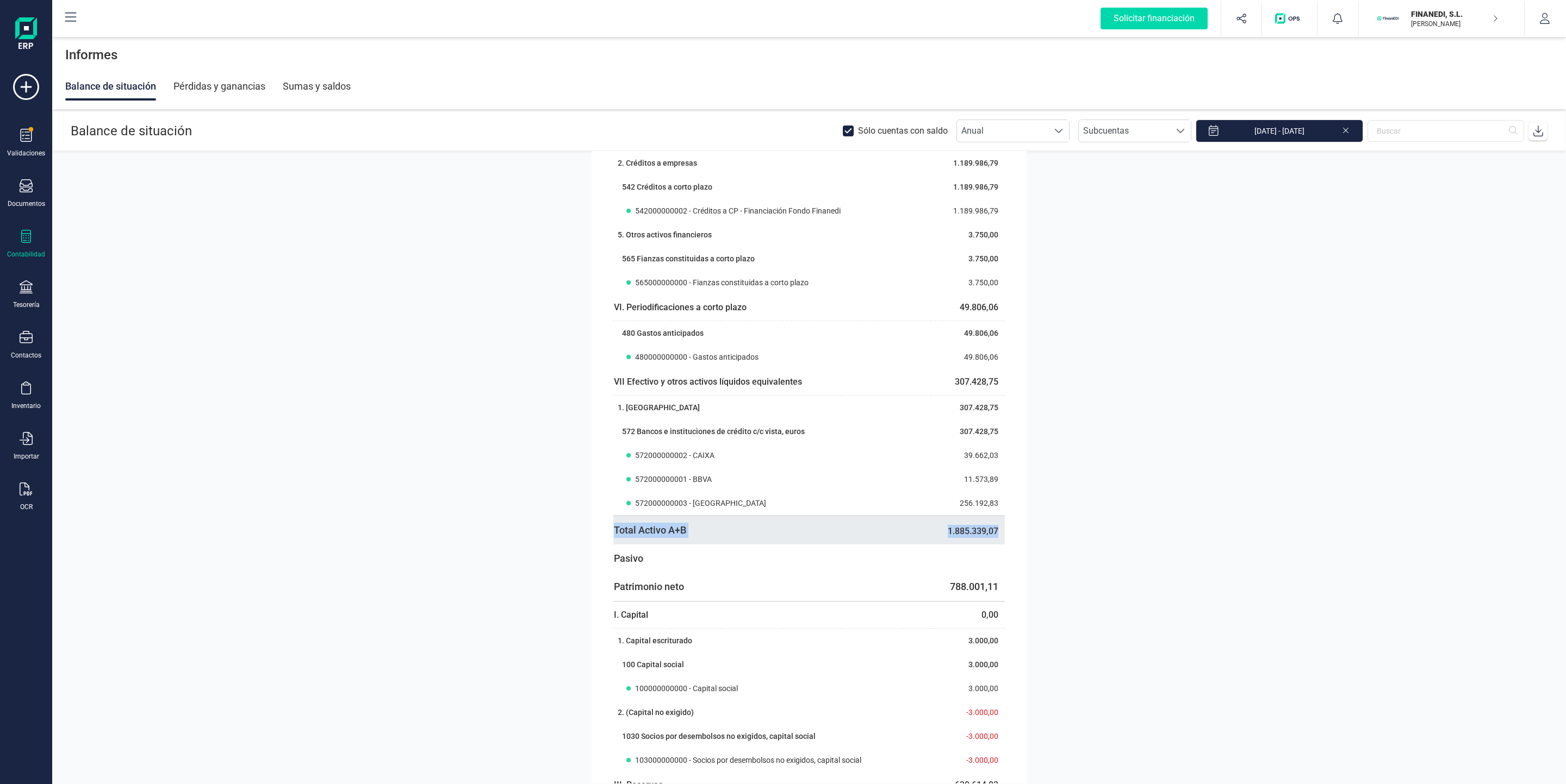
drag, startPoint x: 992, startPoint y: 532, endPoint x: 610, endPoint y: 531, distance: 382.0
click at [613, 531] on tbody "Total Activo A+B 1.885.339,07" at bounding box center [808, 530] width 391 height 29
copy tbody "Total Activo A+B 1.885.339,07"
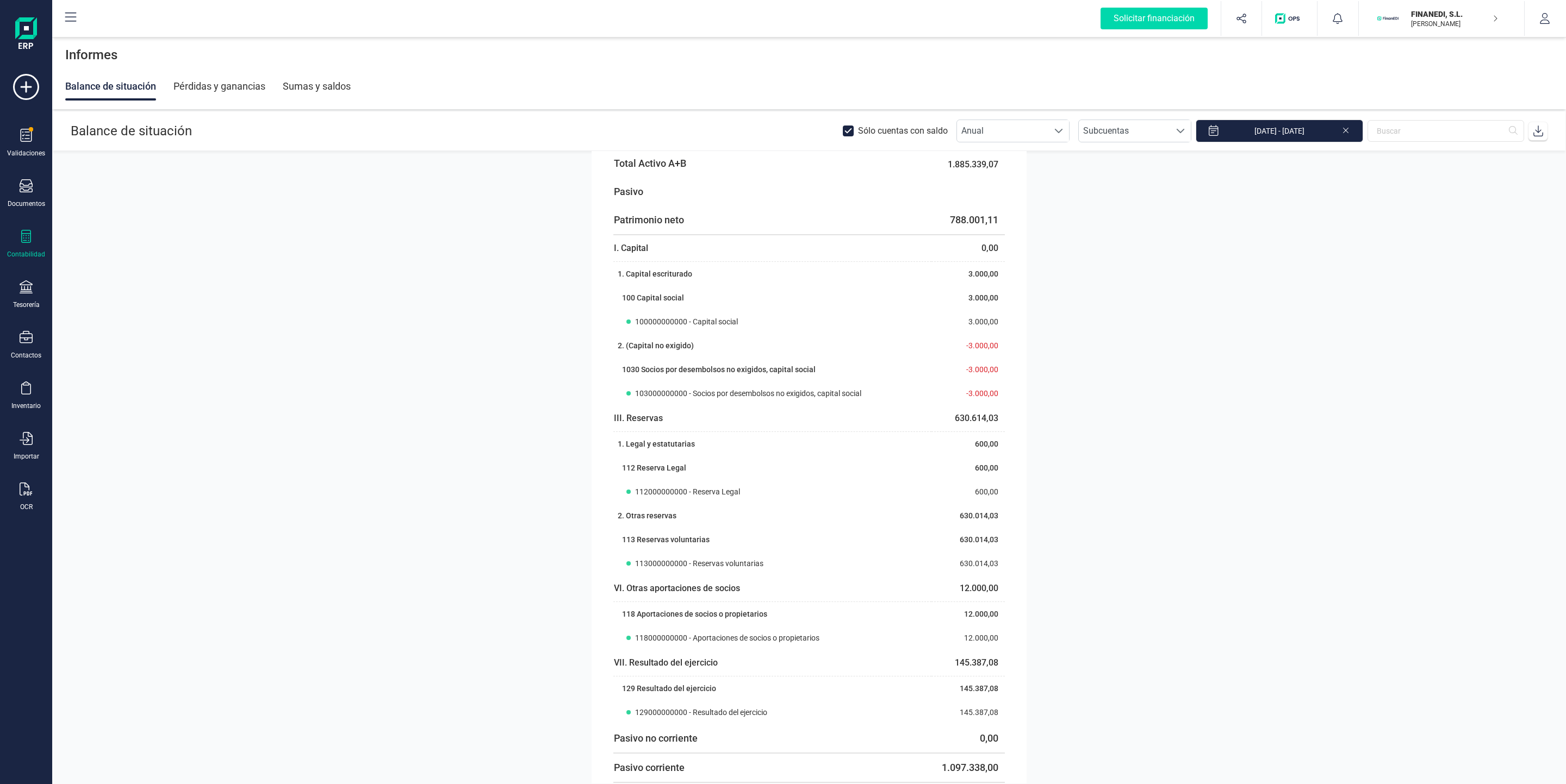
scroll to position [1213, 0]
drag, startPoint x: 610, startPoint y: 223, endPoint x: 997, endPoint y: 229, distance: 387.0
click at [997, 229] on tbody "Patrimonio neto 788.001,11" at bounding box center [808, 224] width 391 height 29
copy tbody "Patrimonio neto 788.001,11"
drag, startPoint x: 958, startPoint y: 294, endPoint x: 895, endPoint y: 299, distance: 63.2
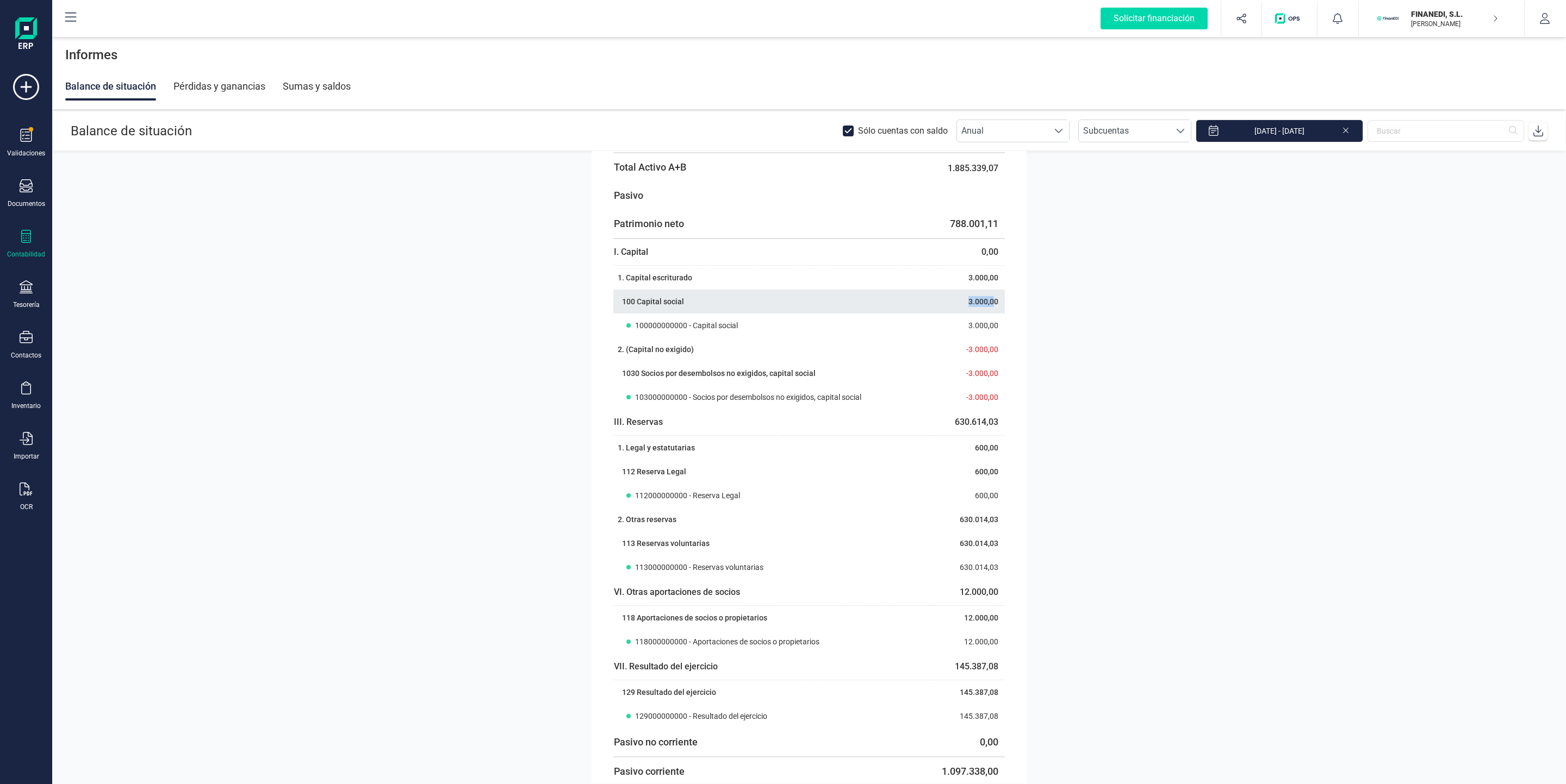
click at [989, 301] on td "3.000,00" at bounding box center [968, 301] width 73 height 24
drag, startPoint x: 638, startPoint y: 304, endPoint x: 979, endPoint y: 309, distance: 341.0
click at [979, 309] on tbody "100 Capital social 3.000,00" at bounding box center [808, 301] width 391 height 24
drag, startPoint x: 634, startPoint y: 303, endPoint x: 992, endPoint y: 299, distance: 358.0
click at [992, 299] on tbody "100 Capital social 3.000,00" at bounding box center [808, 301] width 391 height 24
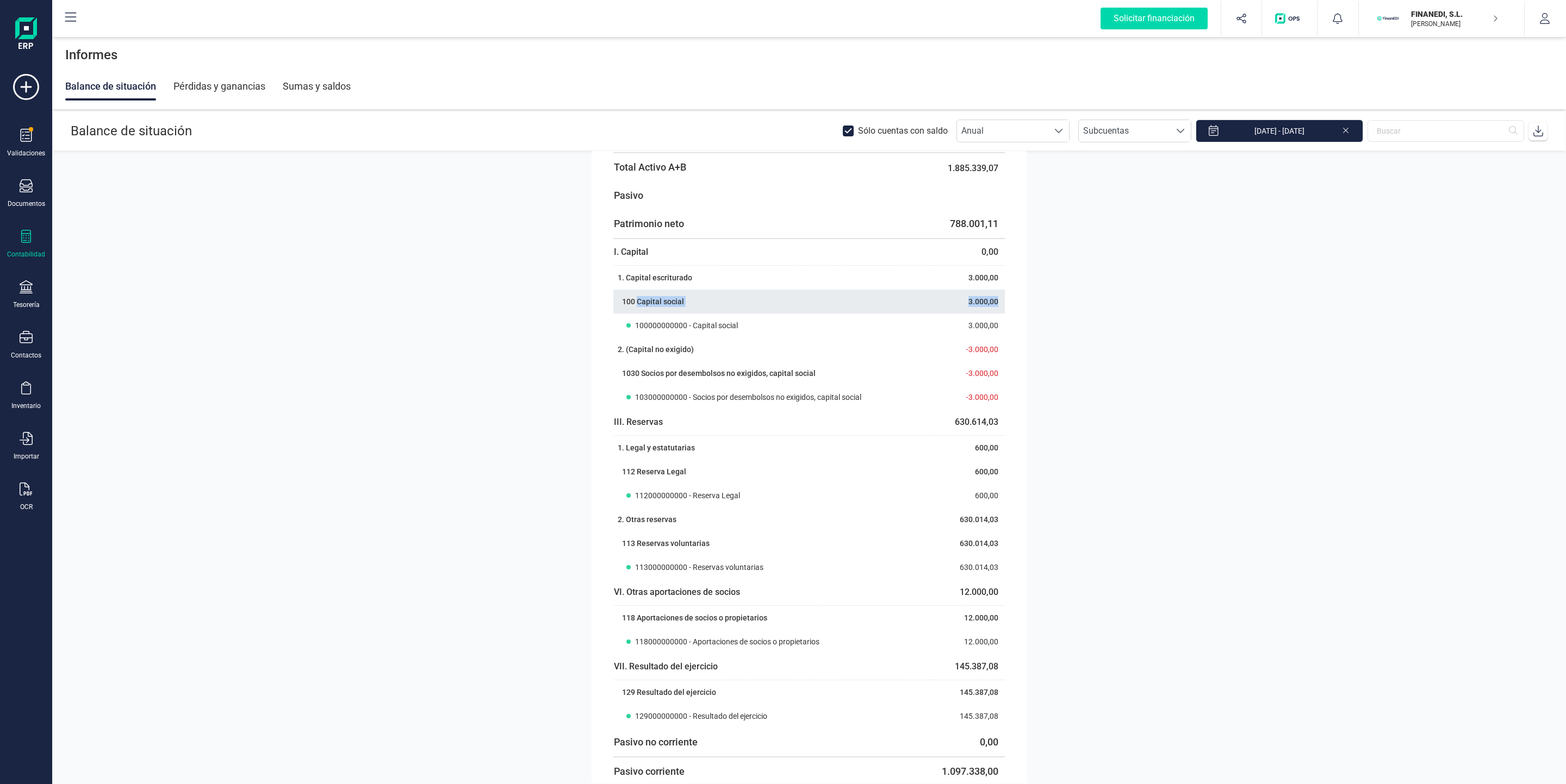
copy tbody "Capital social 3.000,00"
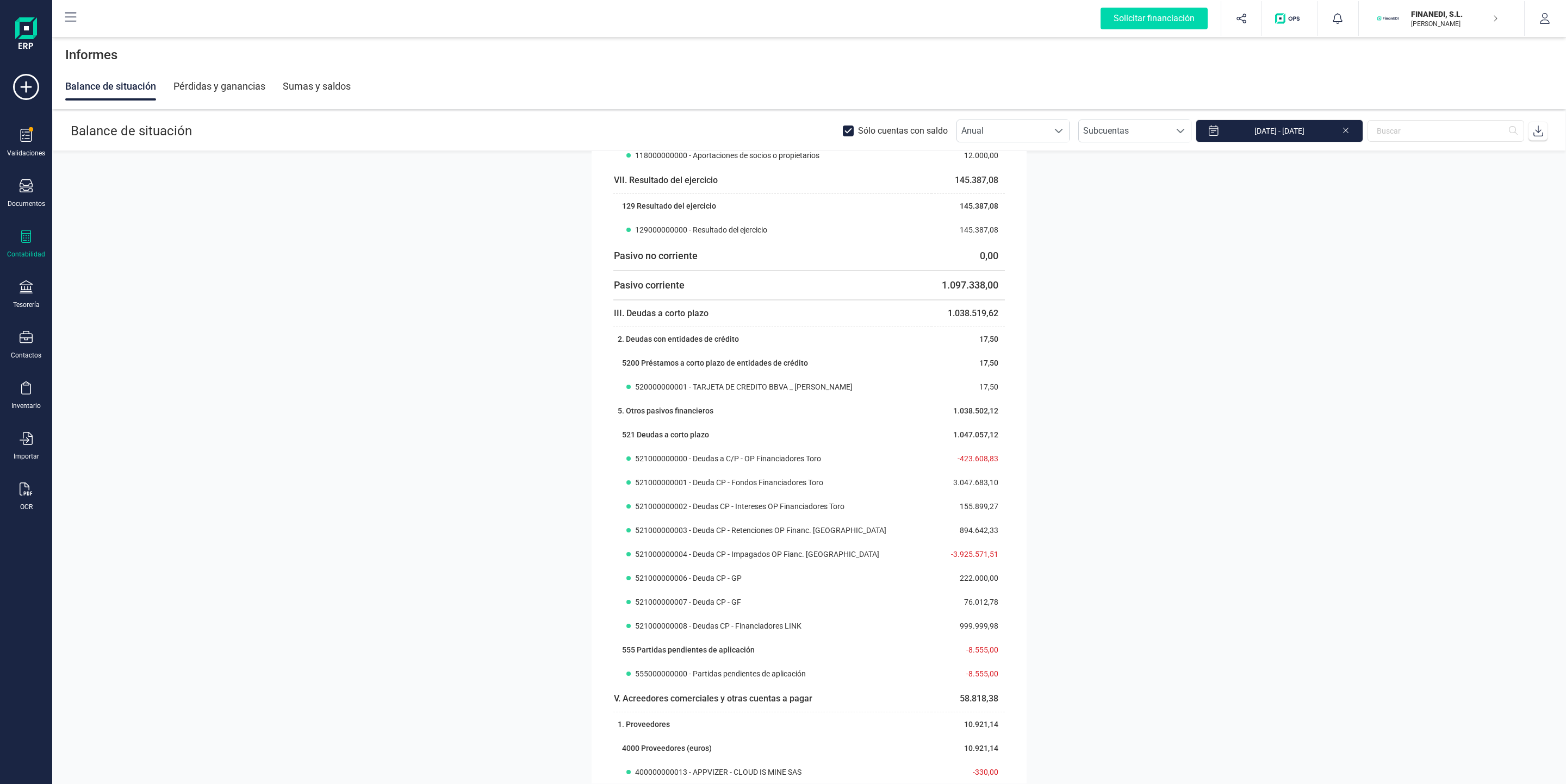
scroll to position [1724, 0]
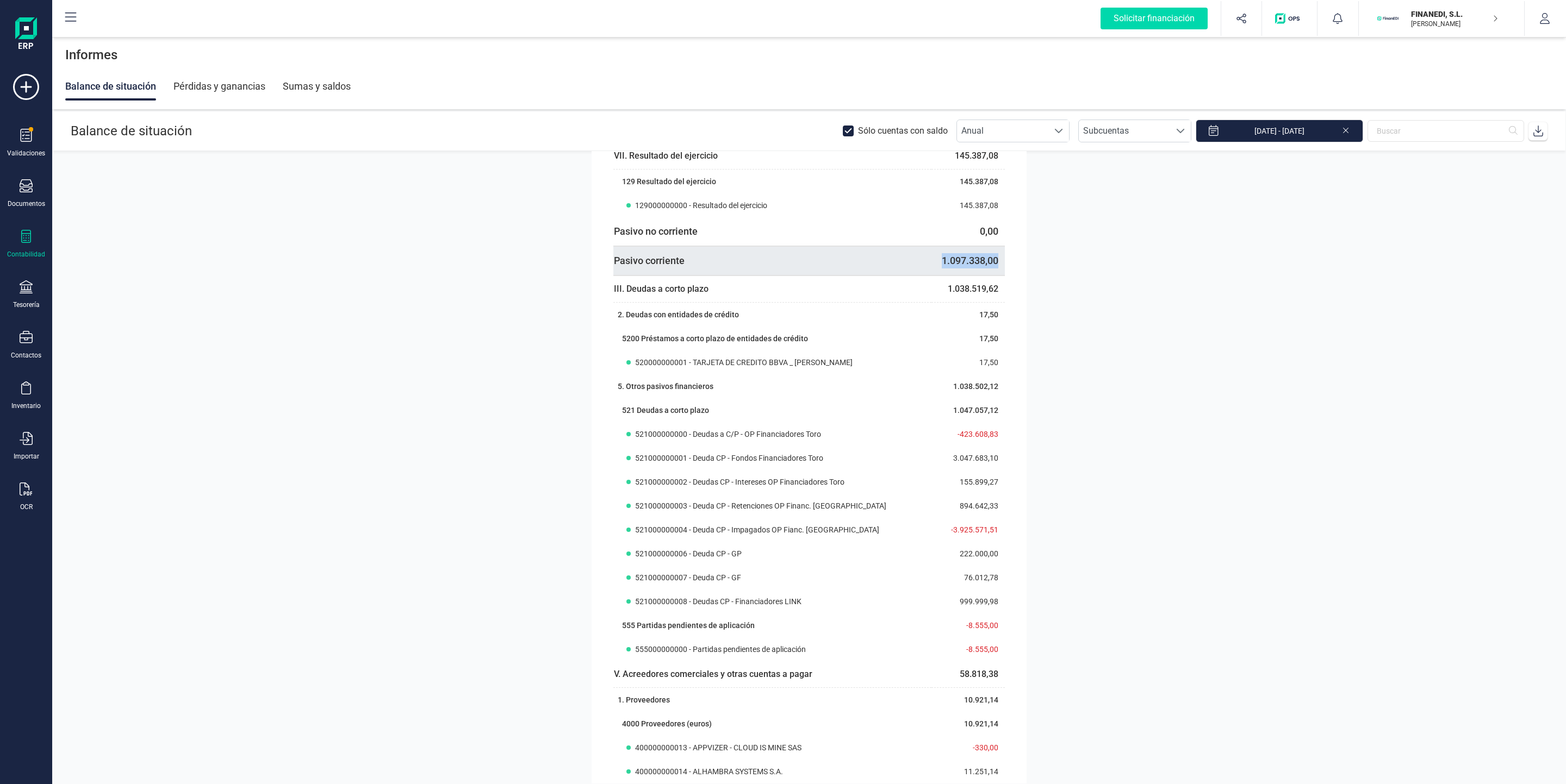
drag, startPoint x: 937, startPoint y: 261, endPoint x: 997, endPoint y: 263, distance: 60.0
click at [997, 263] on td "1.097.338,00" at bounding box center [968, 261] width 73 height 29
copy td "1.097.338,00"
drag, startPoint x: 612, startPoint y: 262, endPoint x: 995, endPoint y: 266, distance: 383.0
click at [995, 266] on tbody "Pasivo corriente 1.097.338,00" at bounding box center [808, 261] width 391 height 29
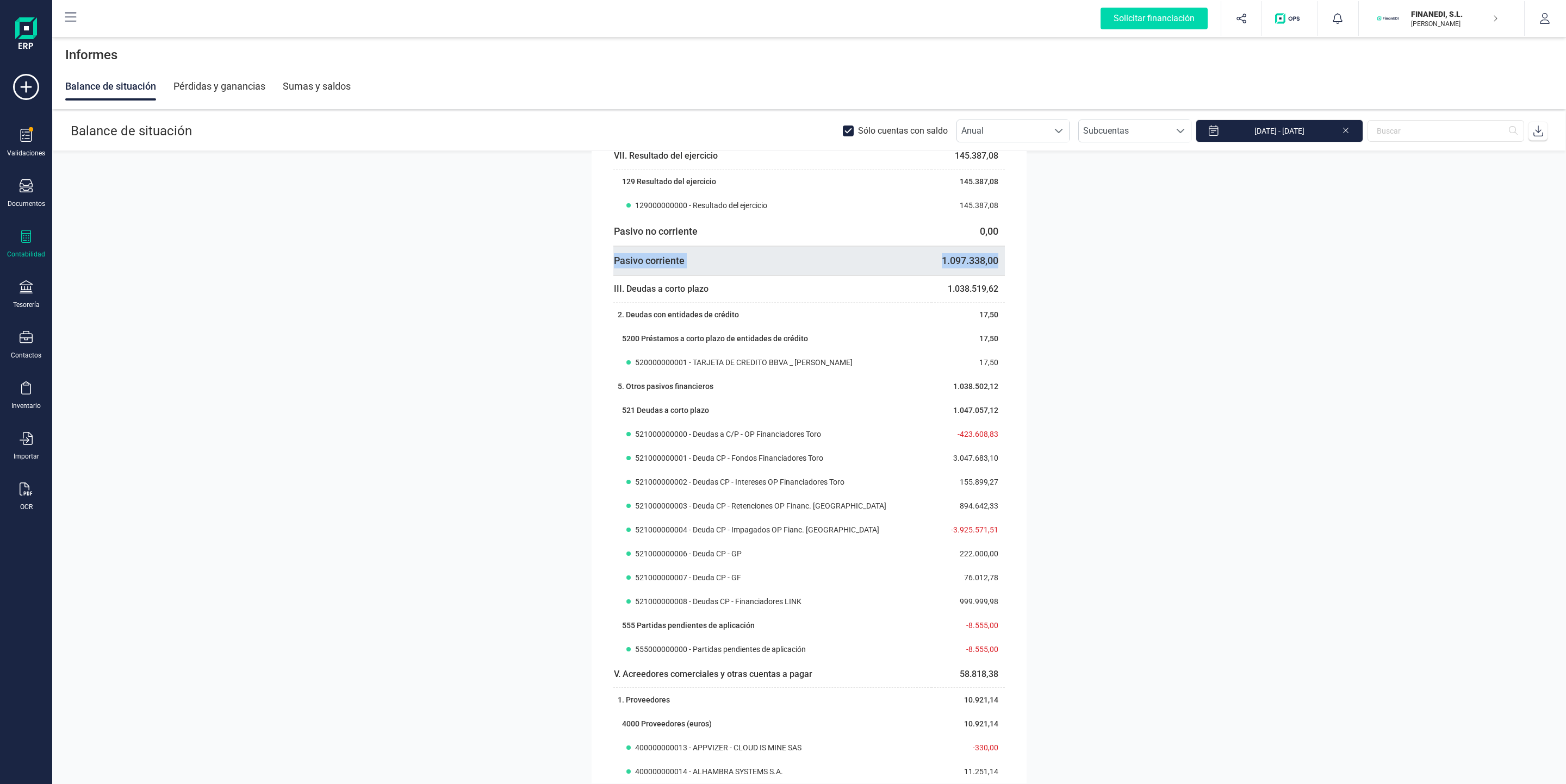
copy tbody "Pasivo corriente 1.097.338,00"
click at [245, 86] on div "Pérdidas y ganancias" at bounding box center [219, 86] width 92 height 28
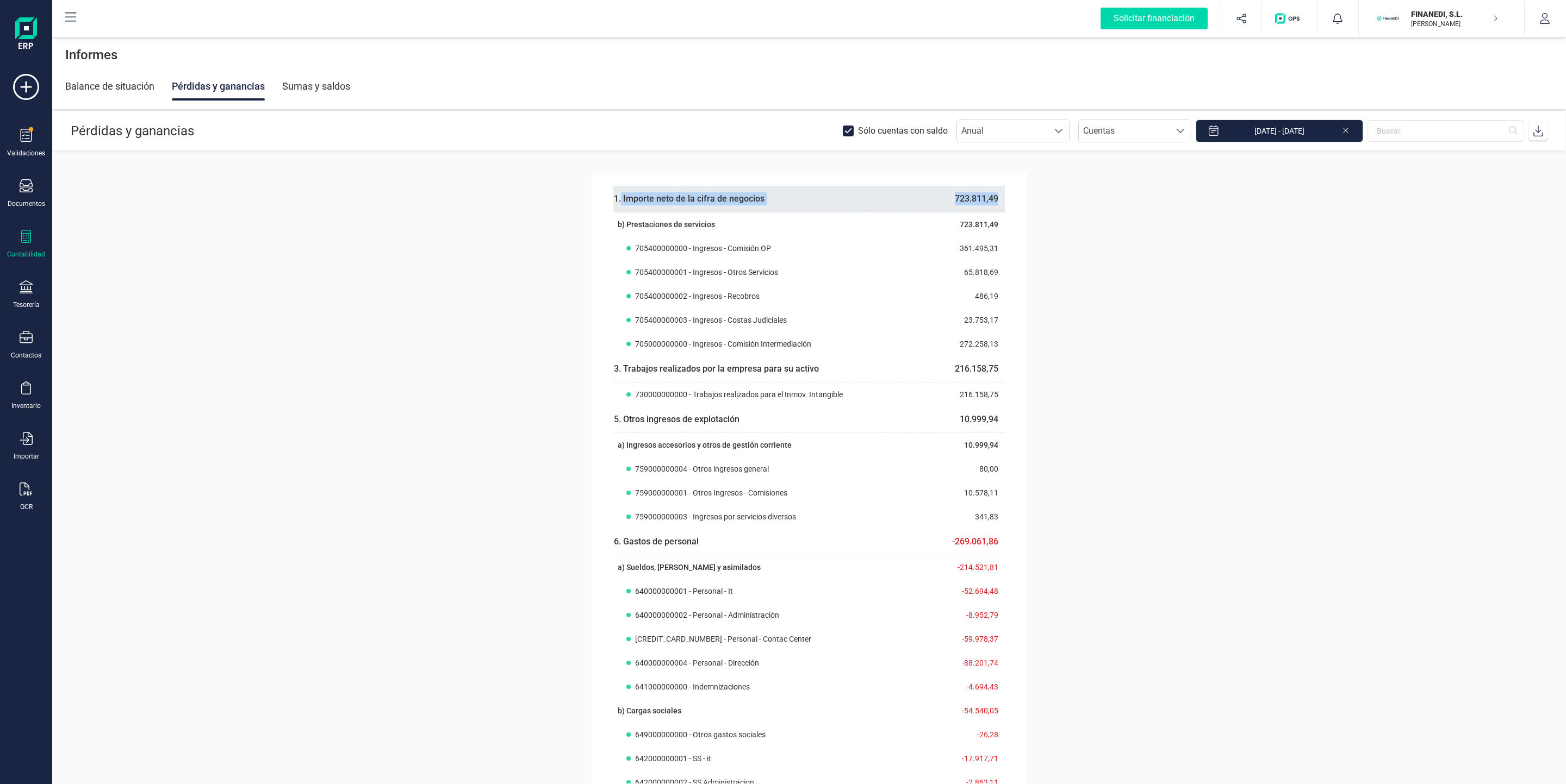
drag, startPoint x: 618, startPoint y: 199, endPoint x: 999, endPoint y: 194, distance: 381.0
click at [999, 194] on tbody "1. Importe neto de la cifra de negocios 723.811,49" at bounding box center [808, 199] width 391 height 27
copy tbody "Importe neto de la cifra de negocios 723.811,49"
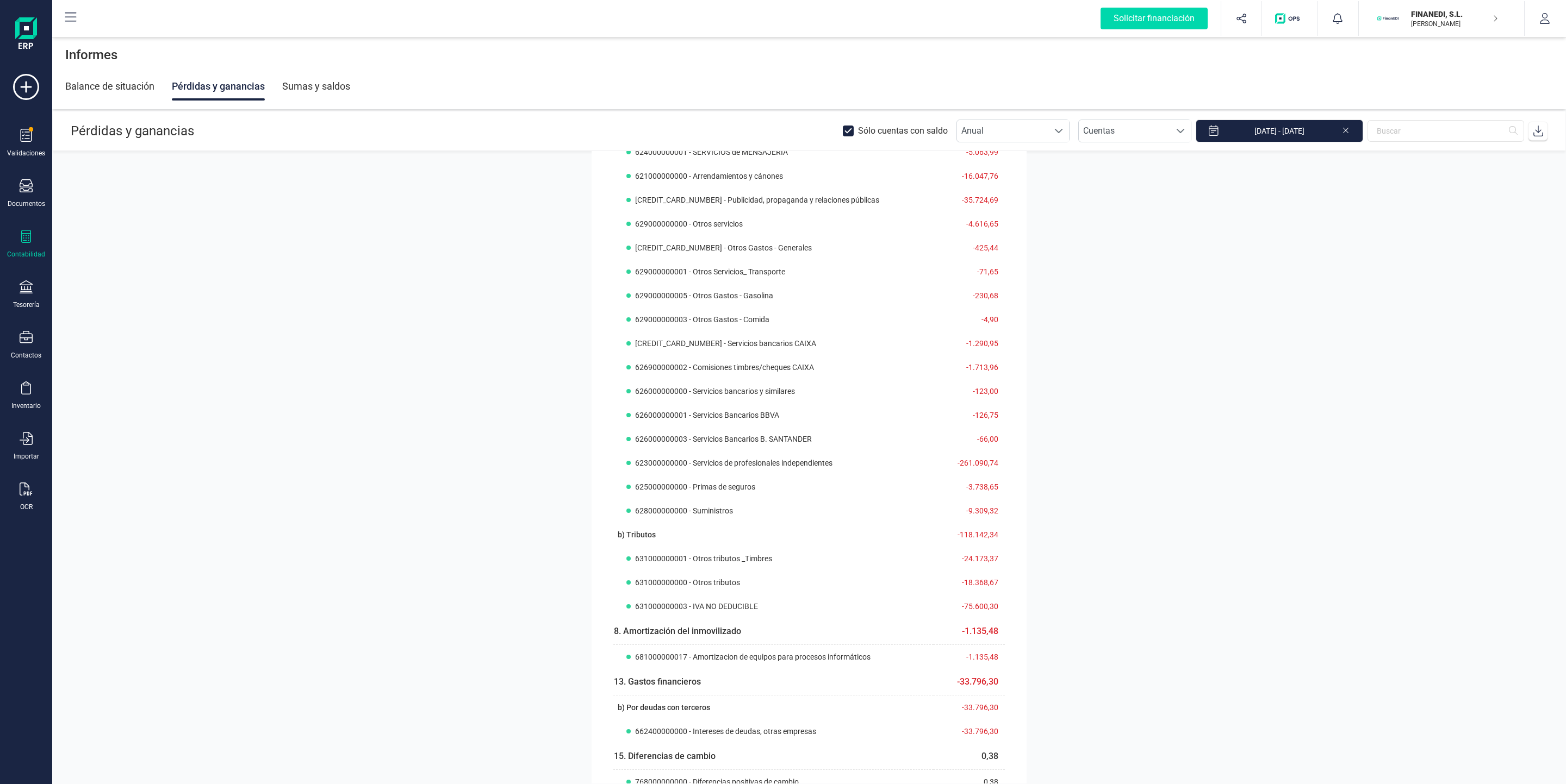
scroll to position [1074, 0]
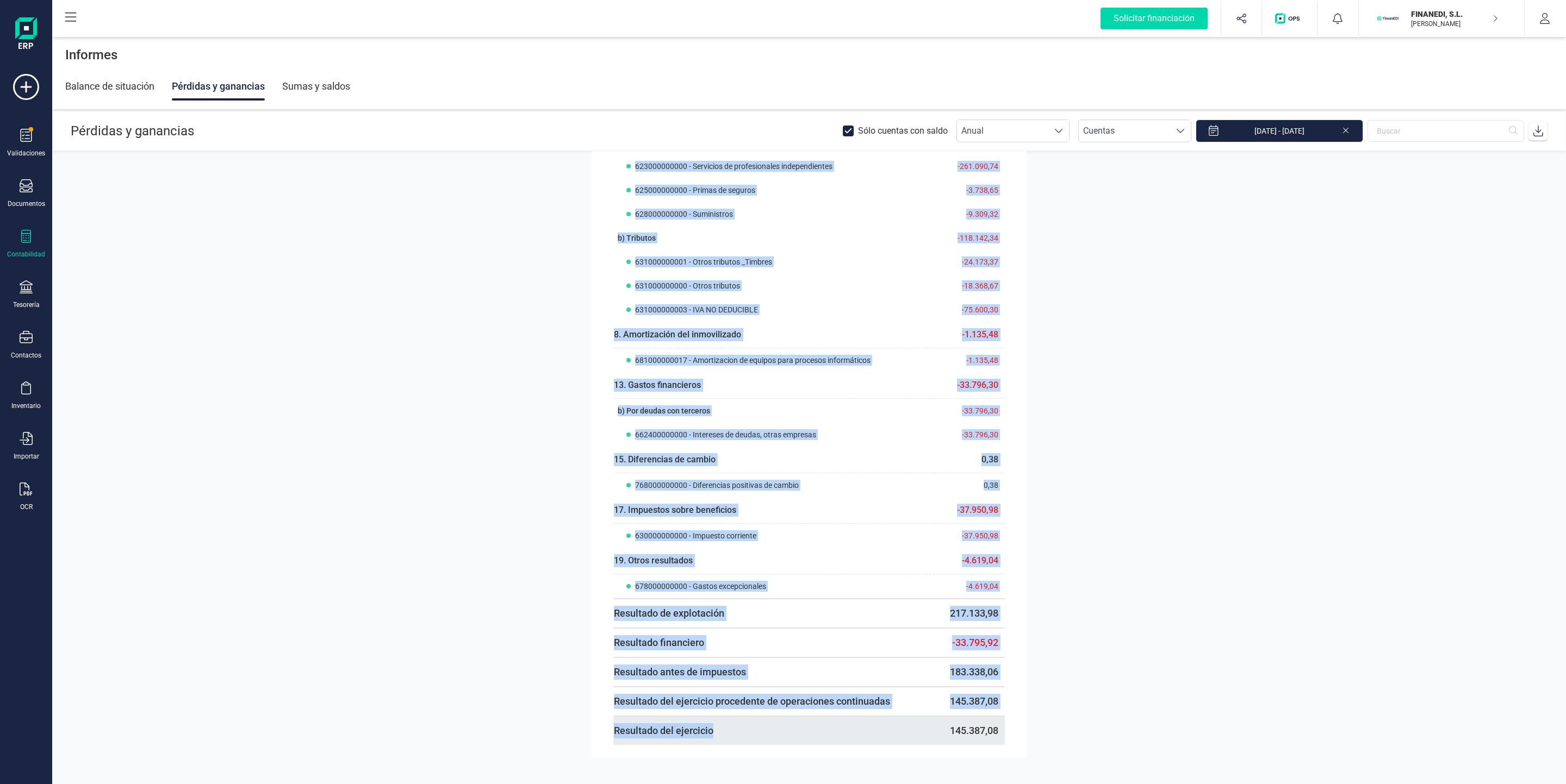
drag, startPoint x: 608, startPoint y: 729, endPoint x: 866, endPoint y: 733, distance: 258.0
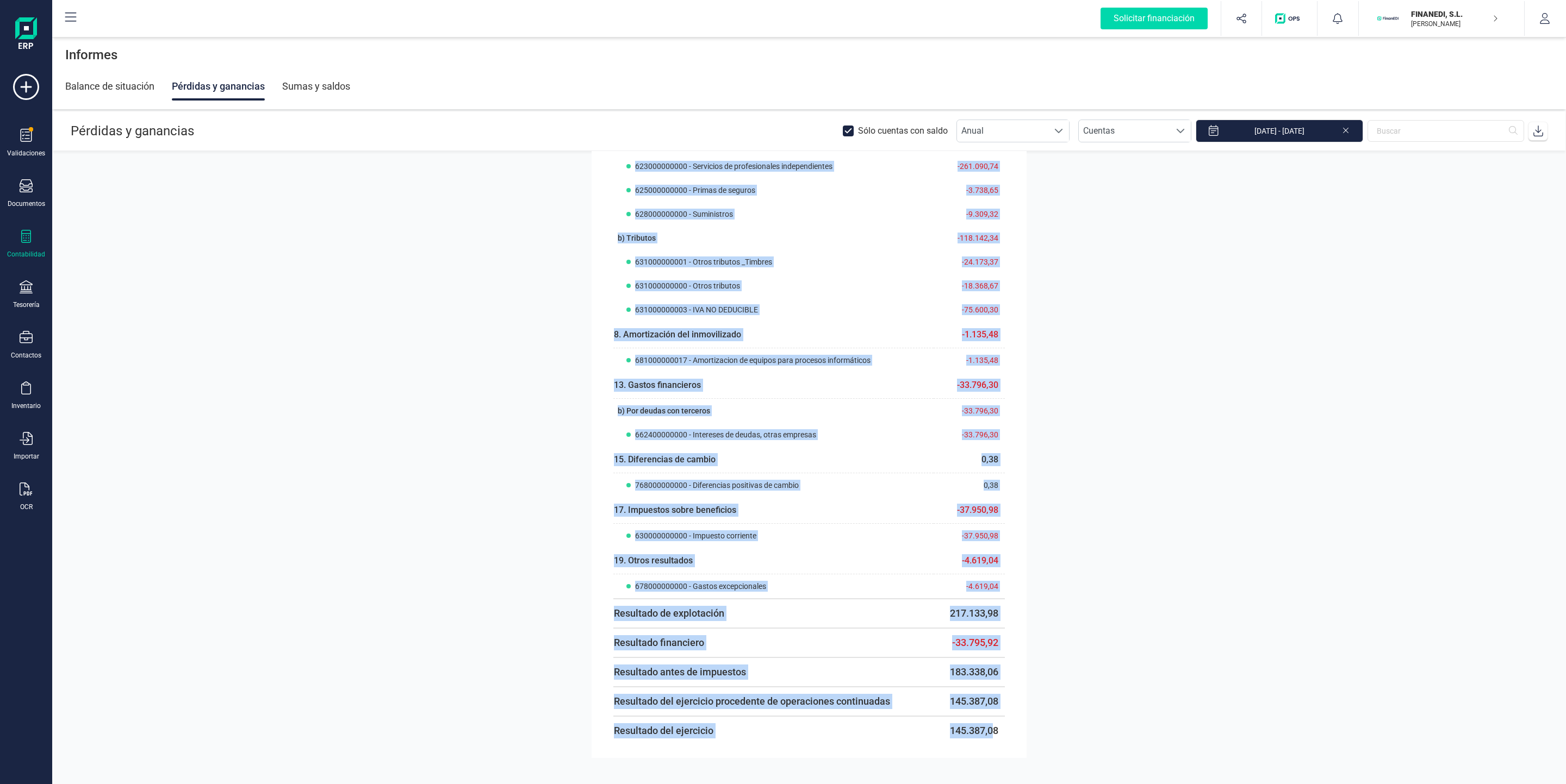
drag, startPoint x: 990, startPoint y: 731, endPoint x: 606, endPoint y: 737, distance: 384.0
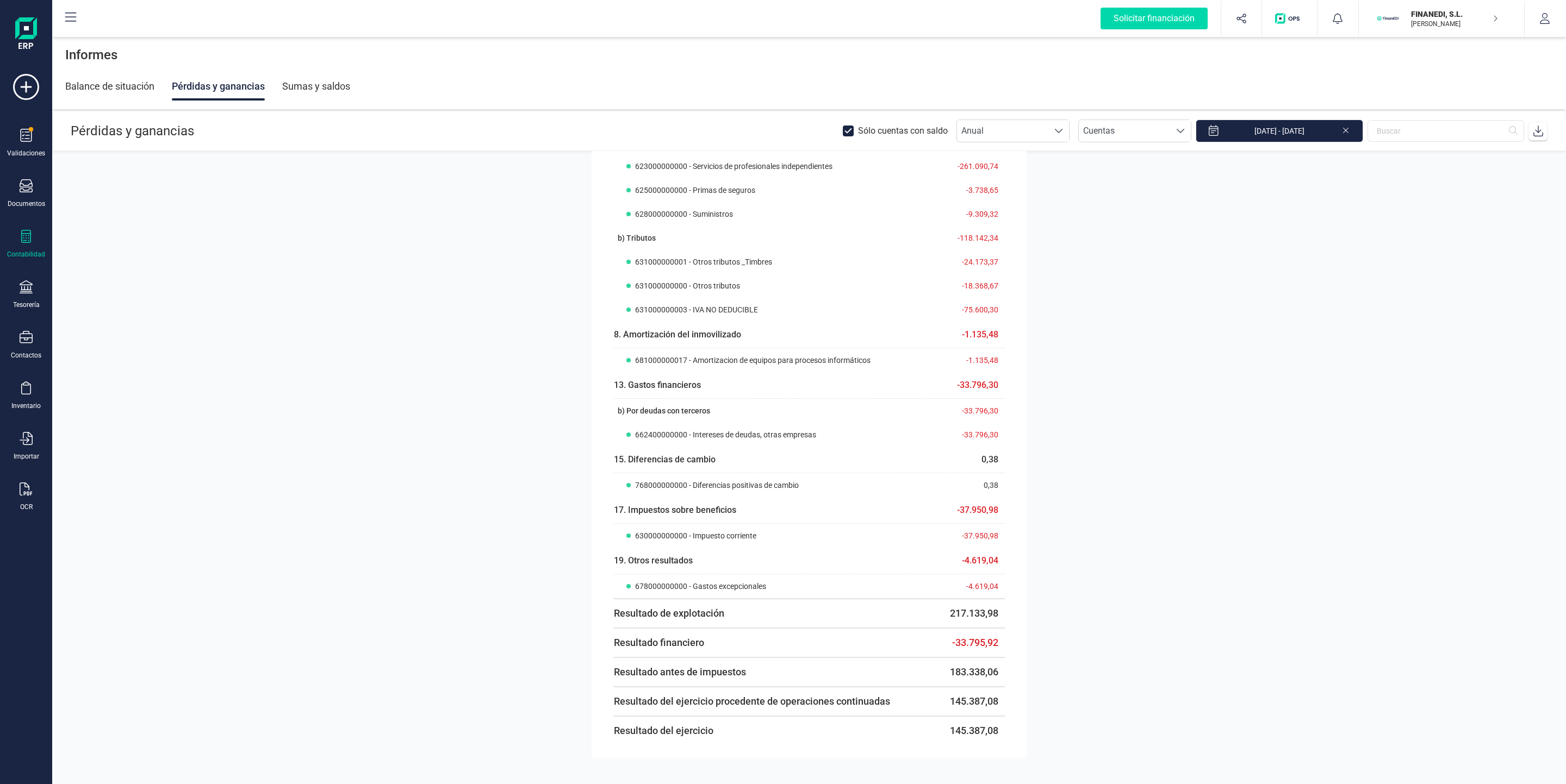
click at [475, 728] on section "1. Importe neto de la cifra de negocios 723.811,49 b) Prestaciones de servicios…" at bounding box center [809, 468] width 1514 height 633
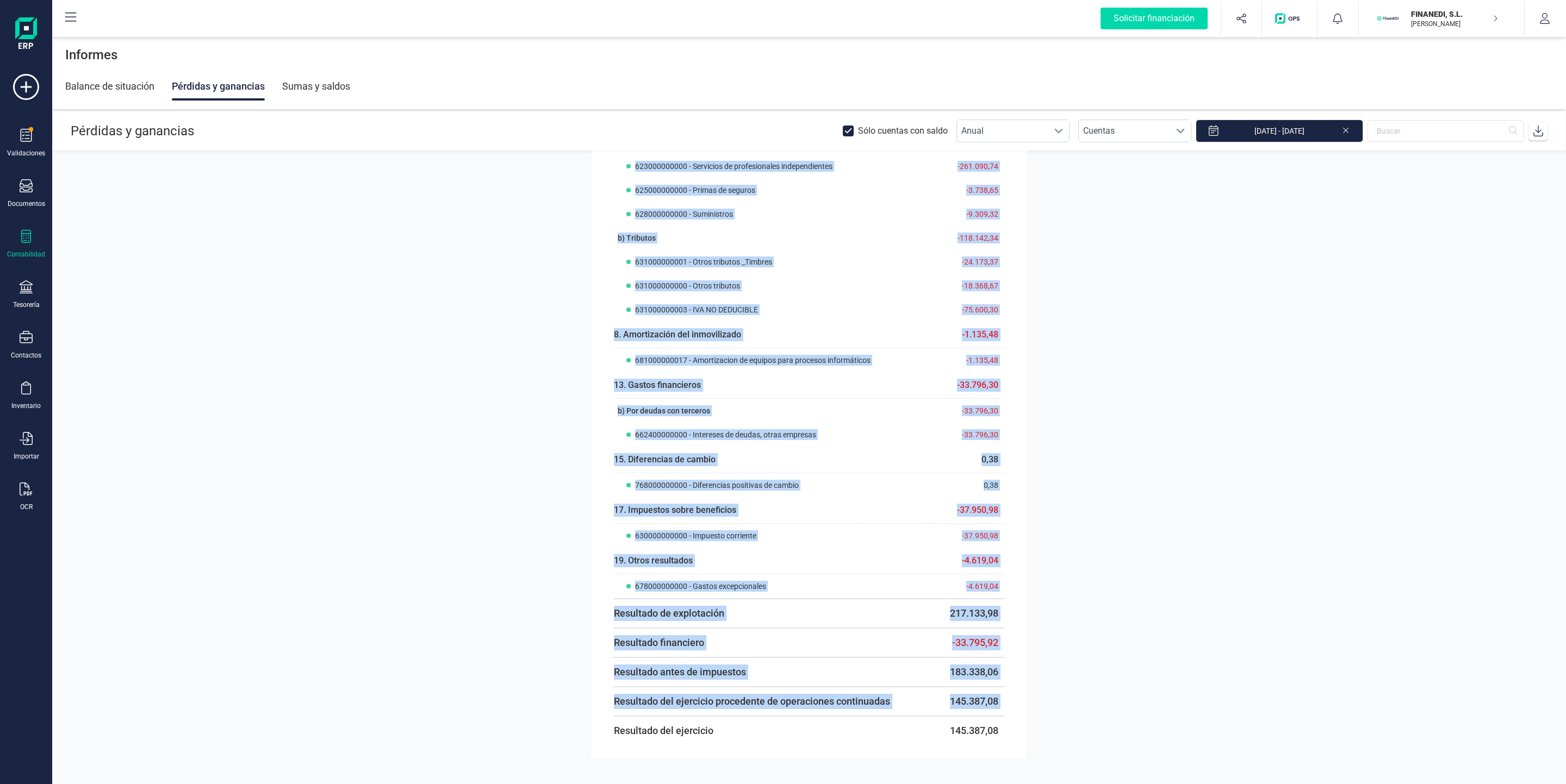
drag, startPoint x: 610, startPoint y: 729, endPoint x: 1021, endPoint y: 739, distance: 411.1
copy tbody "1. Loremip dolo si am conse ad elitsedd 634.071,92 e) Temporincidi ut laboreetd…"
